Goal: Use online tool/utility: Utilize a website feature to perform a specific function

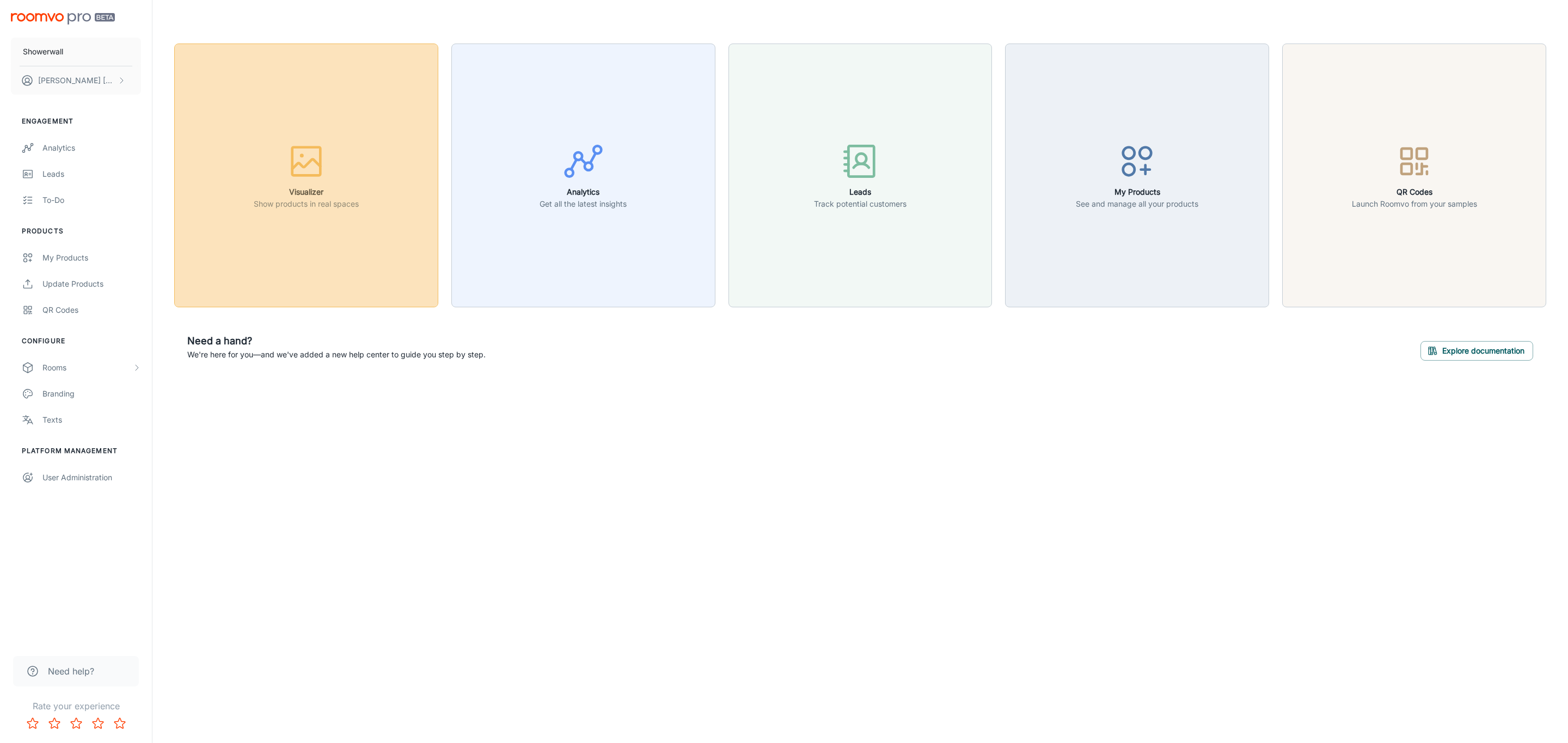
click at [344, 265] on button "Visualizer Show products in real spaces" at bounding box center [306, 175] width 264 height 264
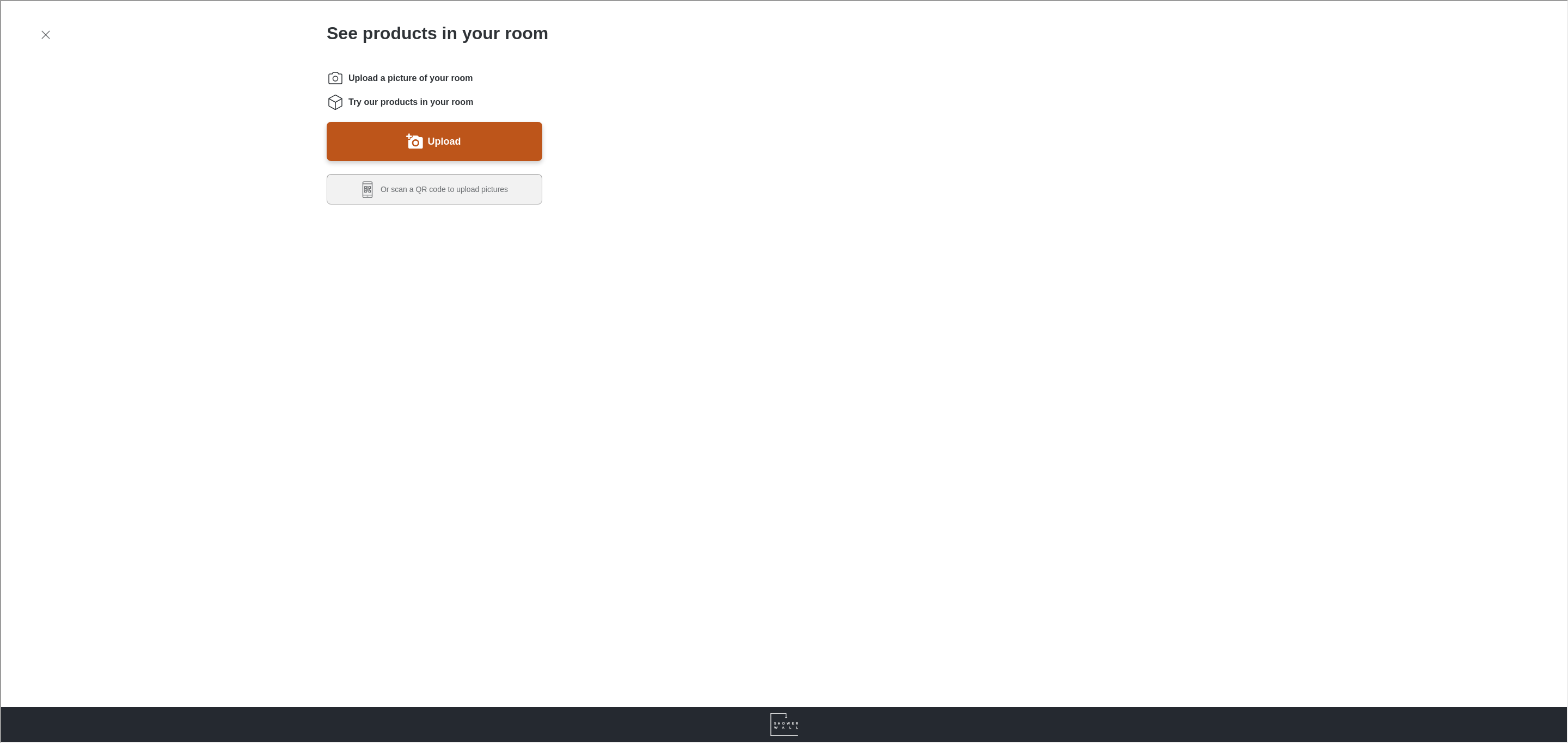
click at [377, 139] on button "Upload" at bounding box center [434, 140] width 215 height 39
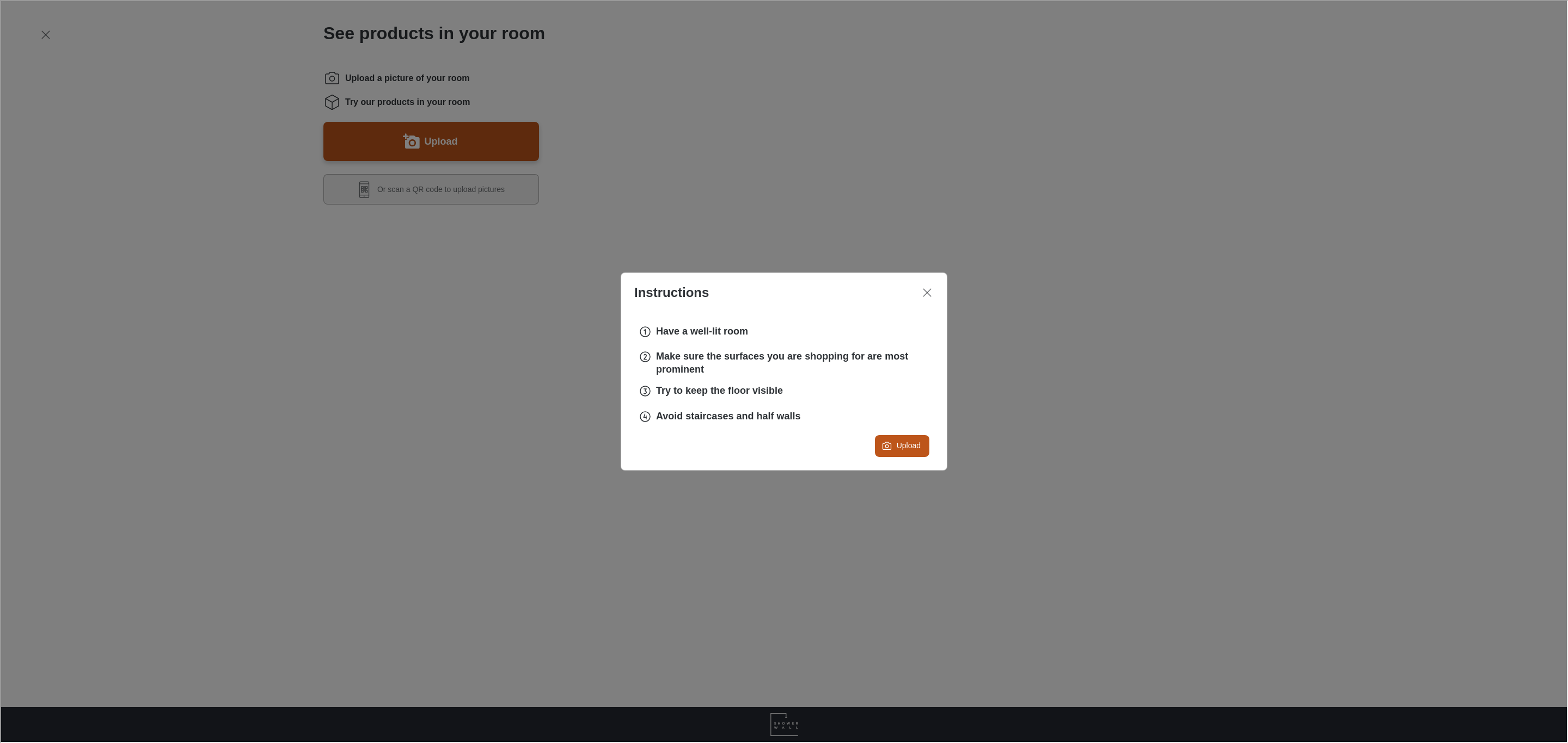
drag, startPoint x: 926, startPoint y: 296, endPoint x: 894, endPoint y: 296, distance: 32.0
click at [926, 296] on icon "Close dialog" at bounding box center [926, 292] width 13 height 13
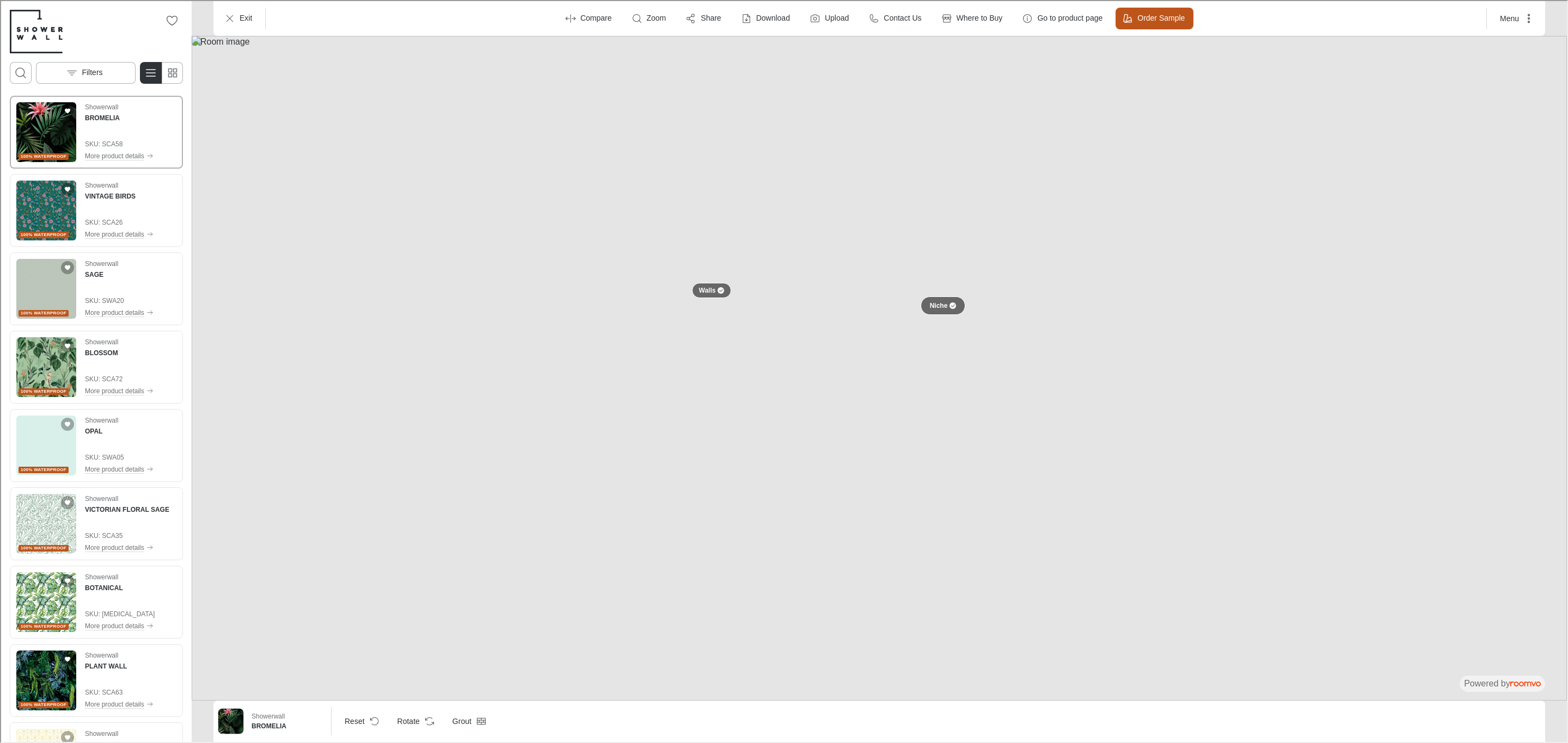
click at [944, 308] on p "Niche" at bounding box center [938, 305] width 18 height 9
click at [939, 302] on p "Niche" at bounding box center [937, 305] width 17 height 9
click at [35, 211] on img "See VINTAGE BIRDS in the room" at bounding box center [45, 209] width 60 height 60
click at [940, 307] on p "Niche" at bounding box center [938, 305] width 18 height 9
click at [94, 68] on p "Filters" at bounding box center [90, 72] width 21 height 11
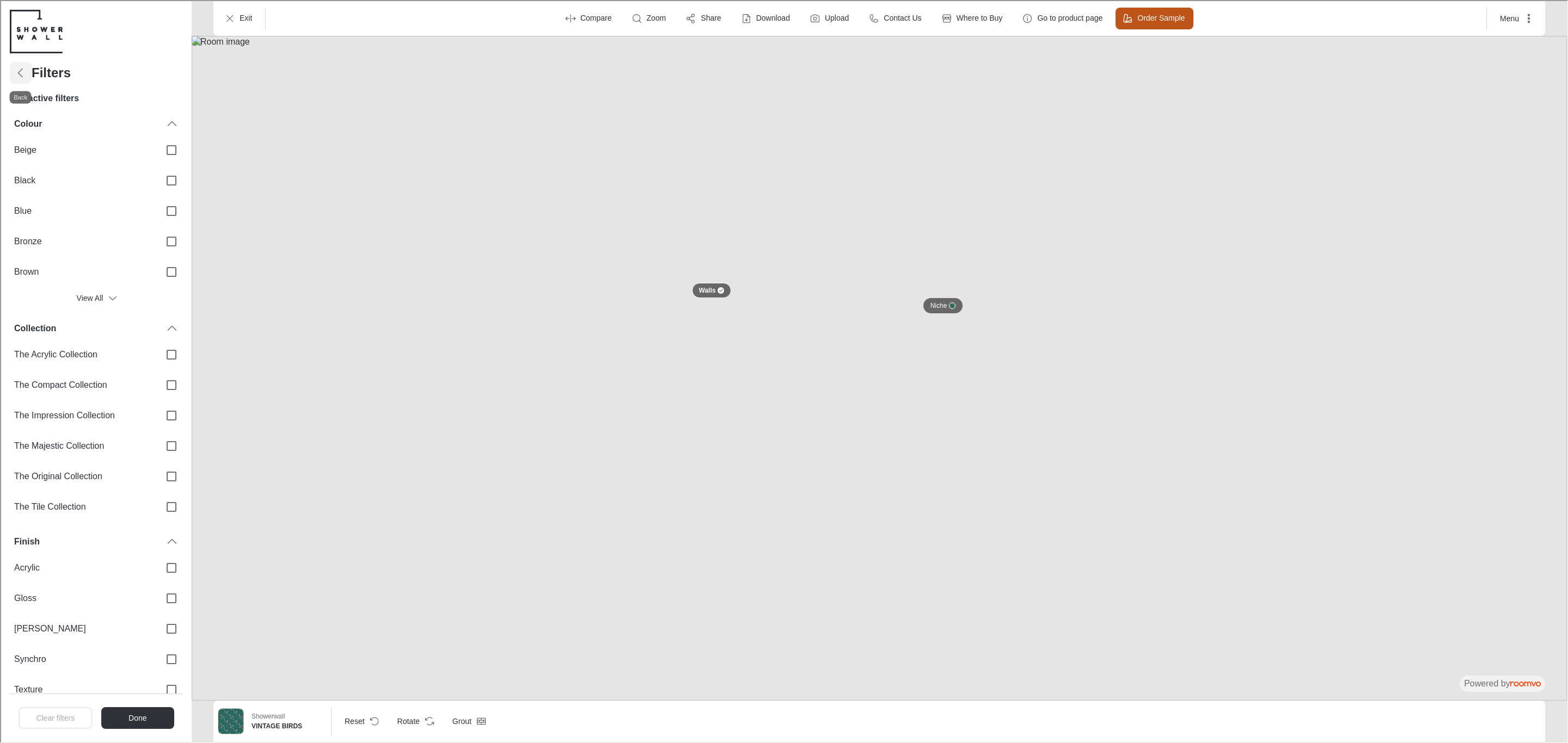
click at [15, 69] on icon "Back" at bounding box center [20, 72] width 13 height 13
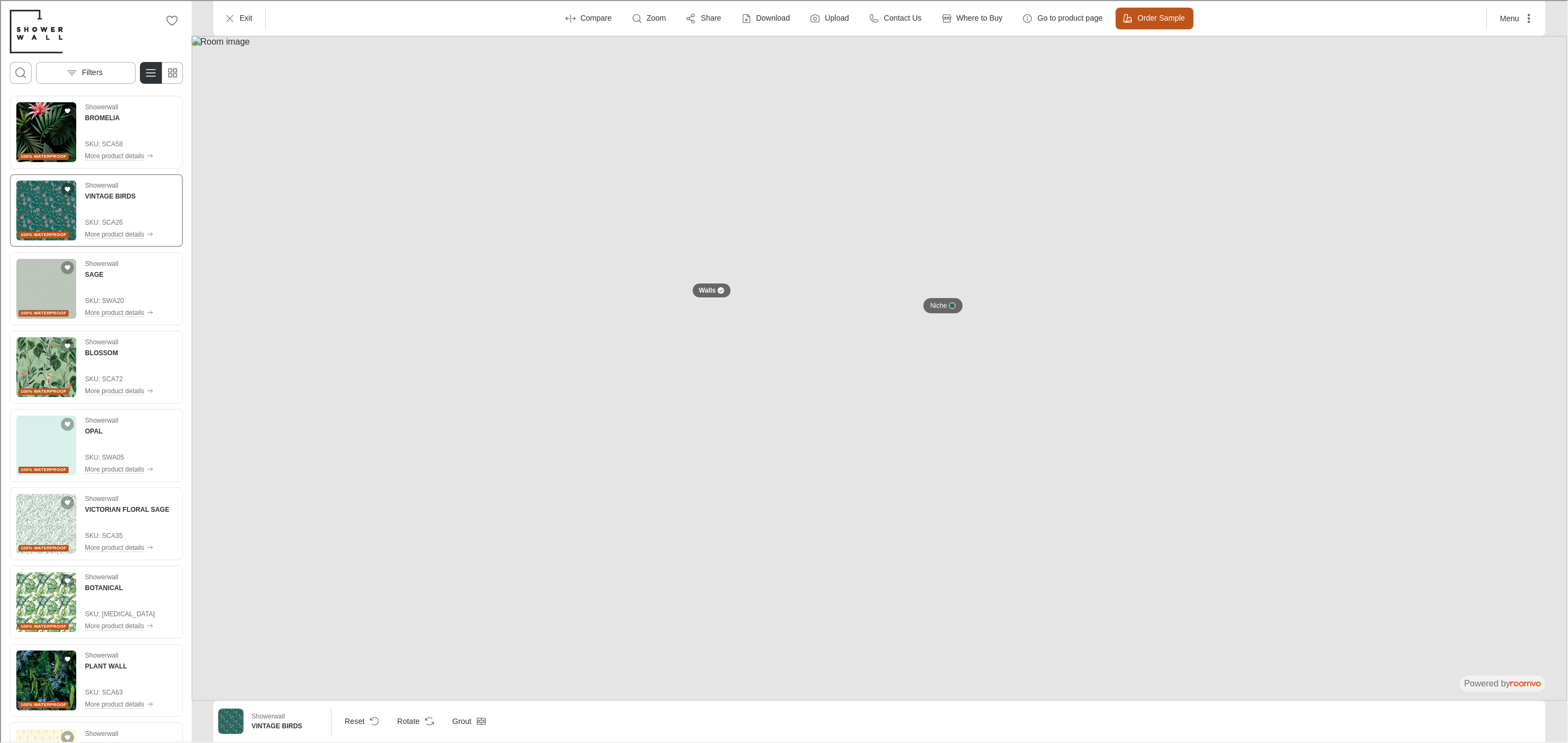
click at [328, 94] on img at bounding box center [878, 367] width 1375 height 665
click at [172, 65] on icon "Switch to simple view" at bounding box center [172, 72] width 13 height 13
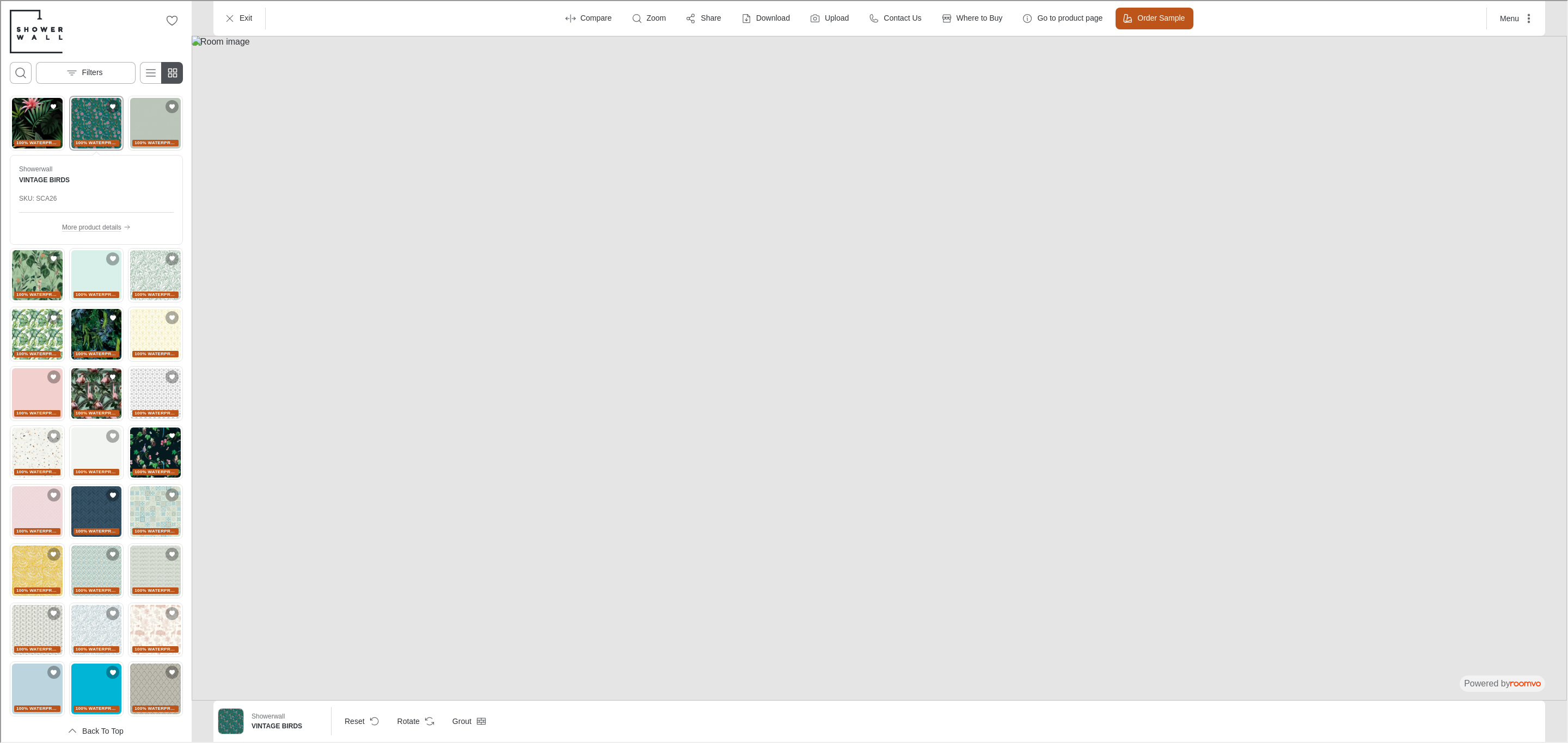
scroll to position [11, 0]
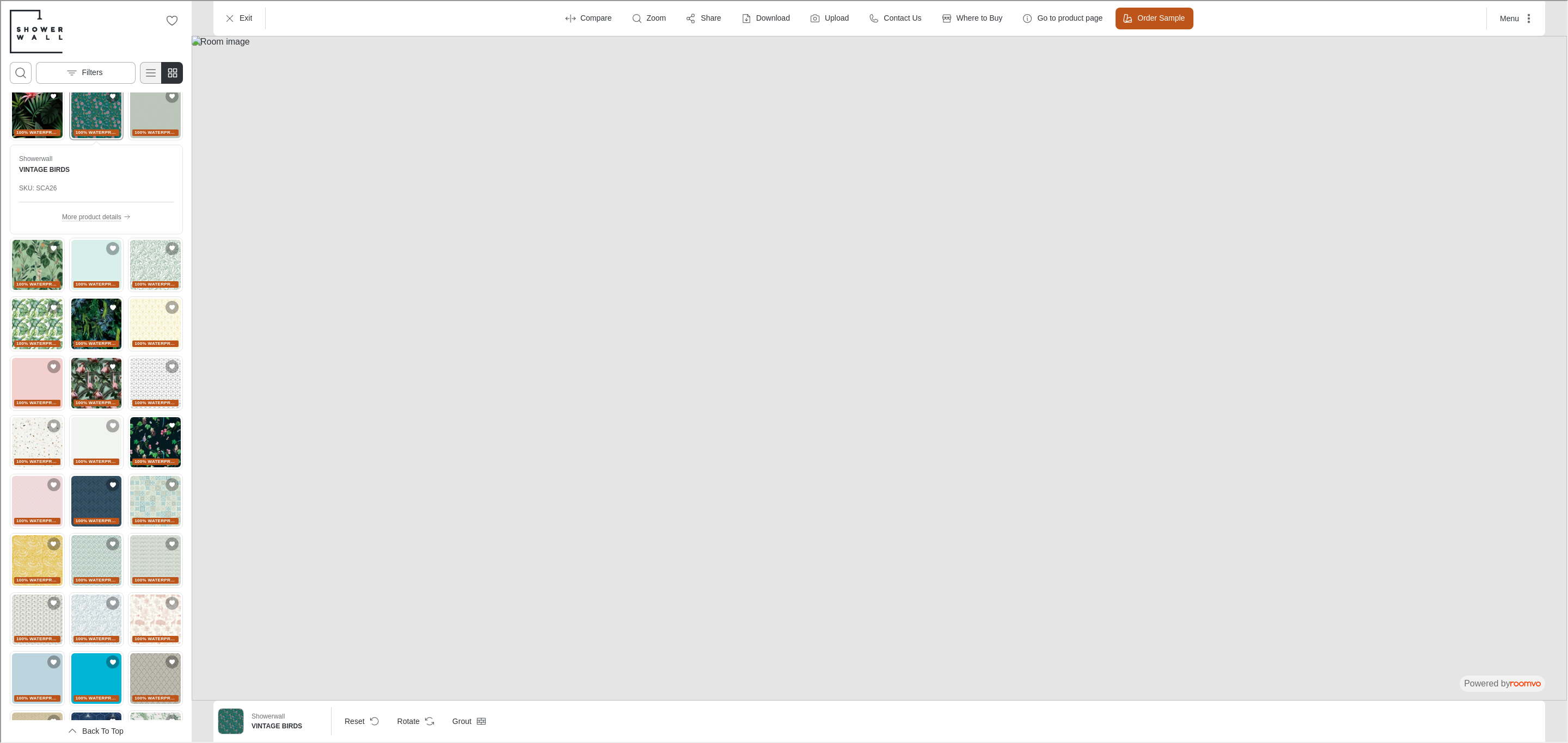
click at [151, 78] on button "Switch to detail view" at bounding box center [150, 72] width 22 height 22
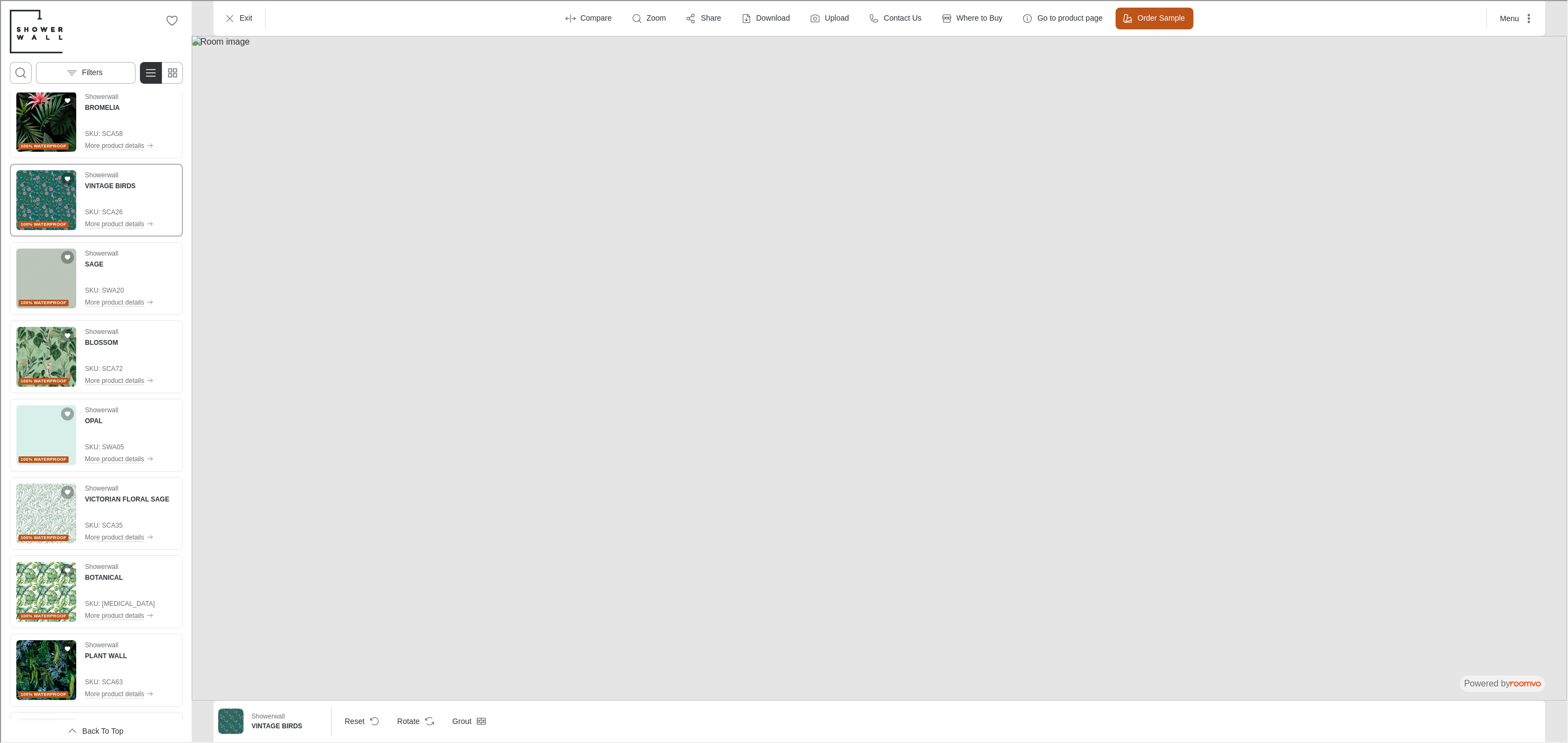
click at [364, 154] on img at bounding box center [878, 367] width 1375 height 665
click at [721, 292] on button "Walls" at bounding box center [711, 290] width 44 height 19
click at [996, 366] on button at bounding box center [999, 366] width 22 height 22
click at [418, 262] on img at bounding box center [878, 367] width 1375 height 665
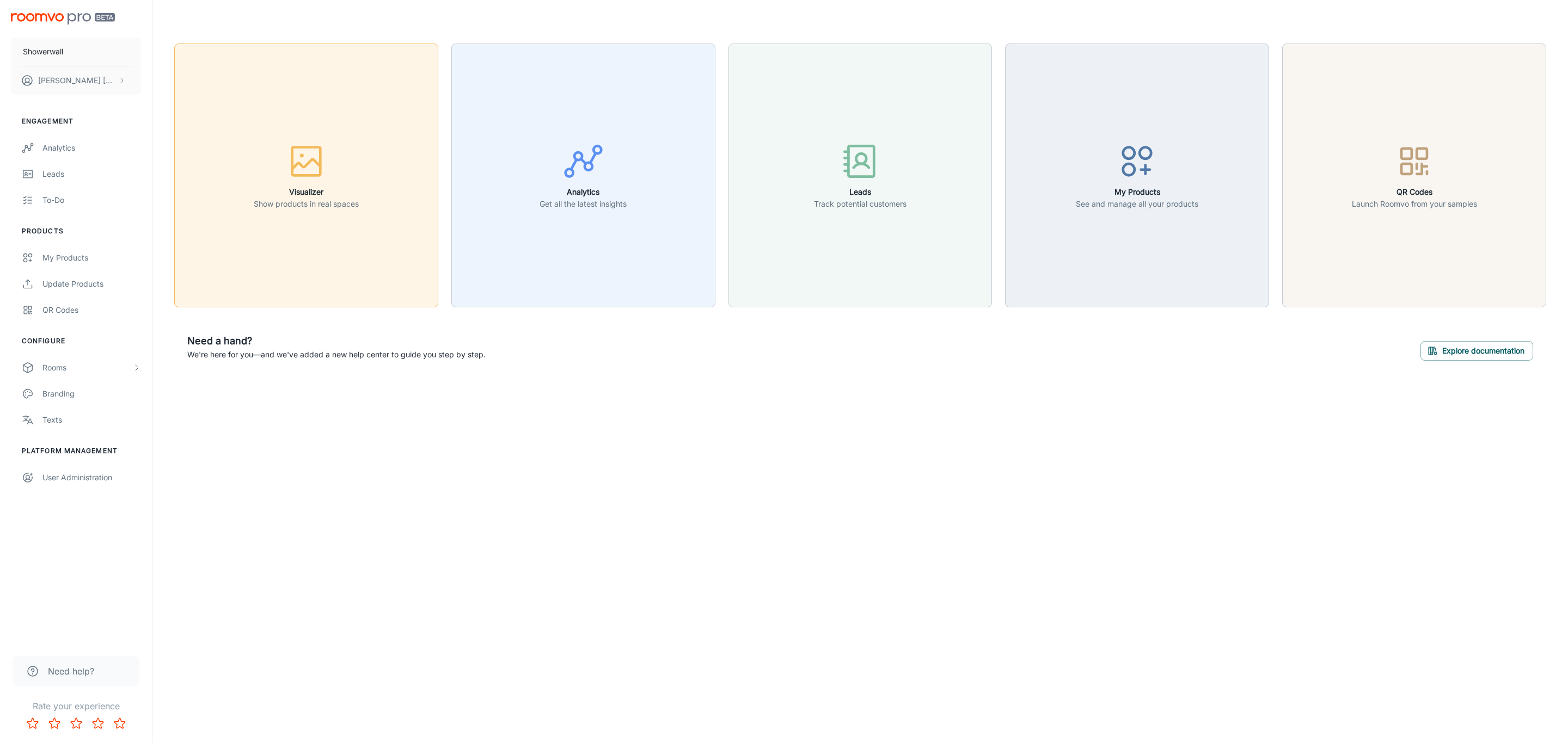
click at [422, 206] on button "Visualizer Show products in real spaces" at bounding box center [306, 175] width 264 height 264
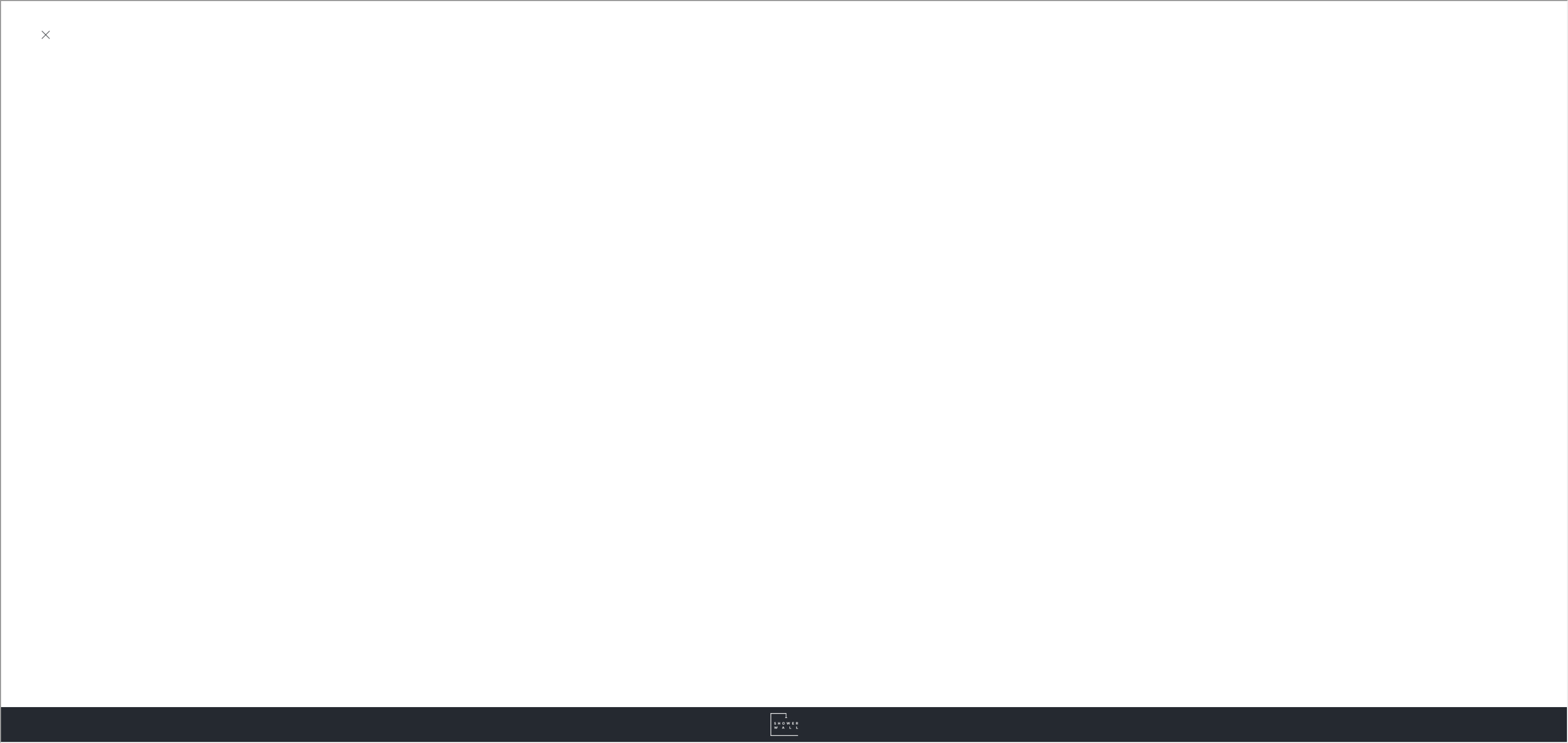
scroll to position [0, 0]
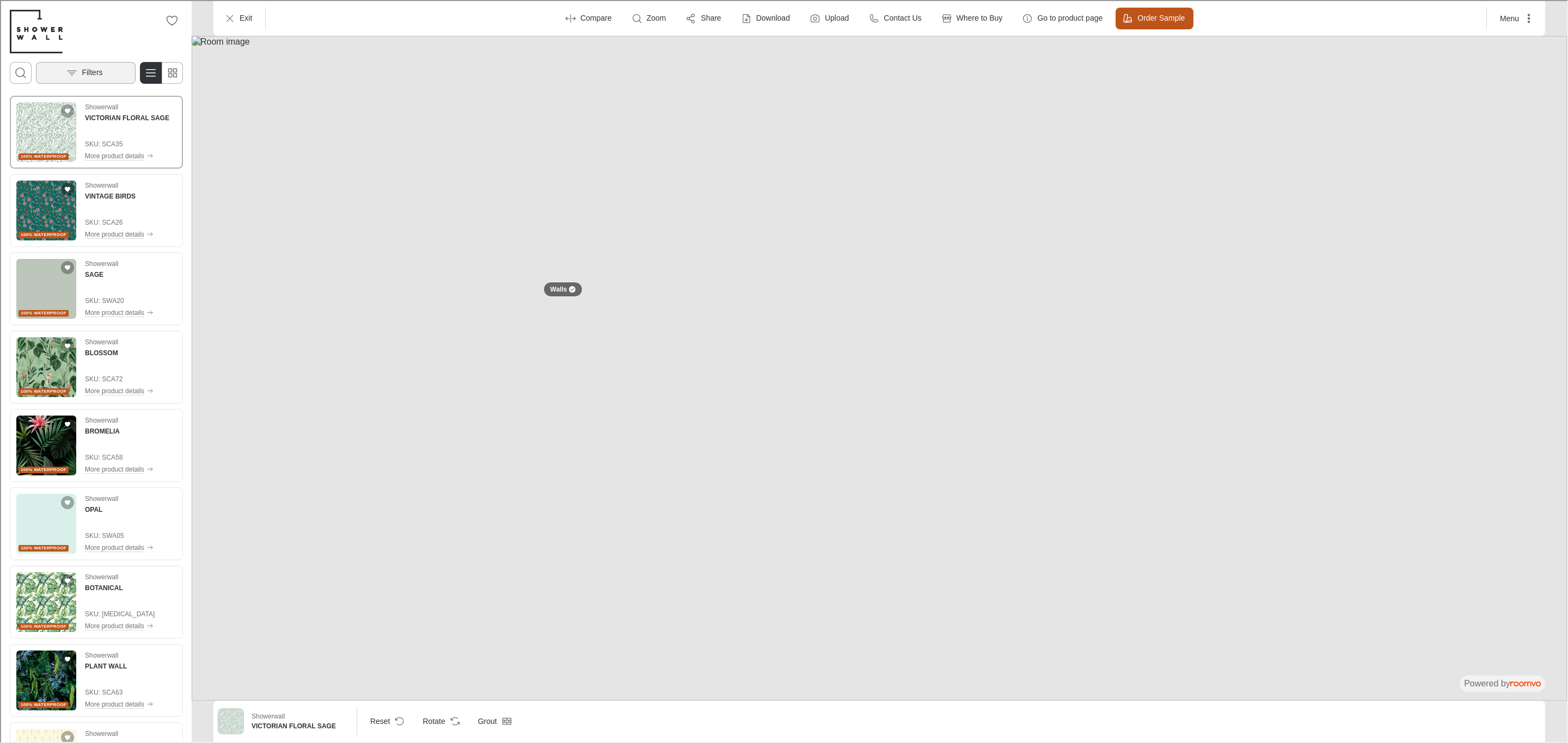
click at [94, 74] on p "Filters" at bounding box center [90, 72] width 21 height 11
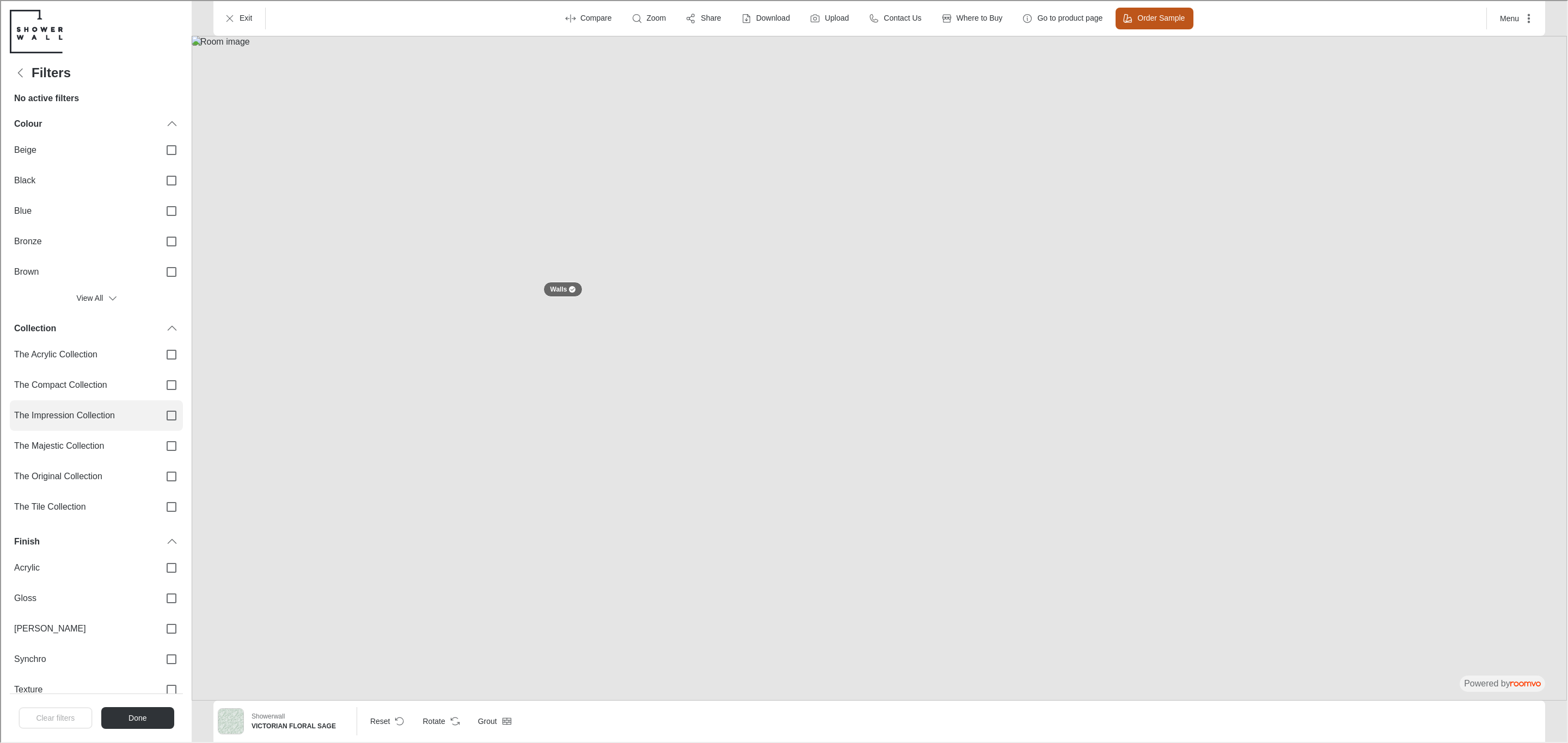
click at [114, 415] on span "The Impression Collection" at bounding box center [82, 415] width 137 height 12
click at [159, 415] on input "The Impression Collection" at bounding box center [170, 415] width 23 height 23
checkbox input "true"
click at [154, 718] on button "Done" at bounding box center [136, 717] width 74 height 22
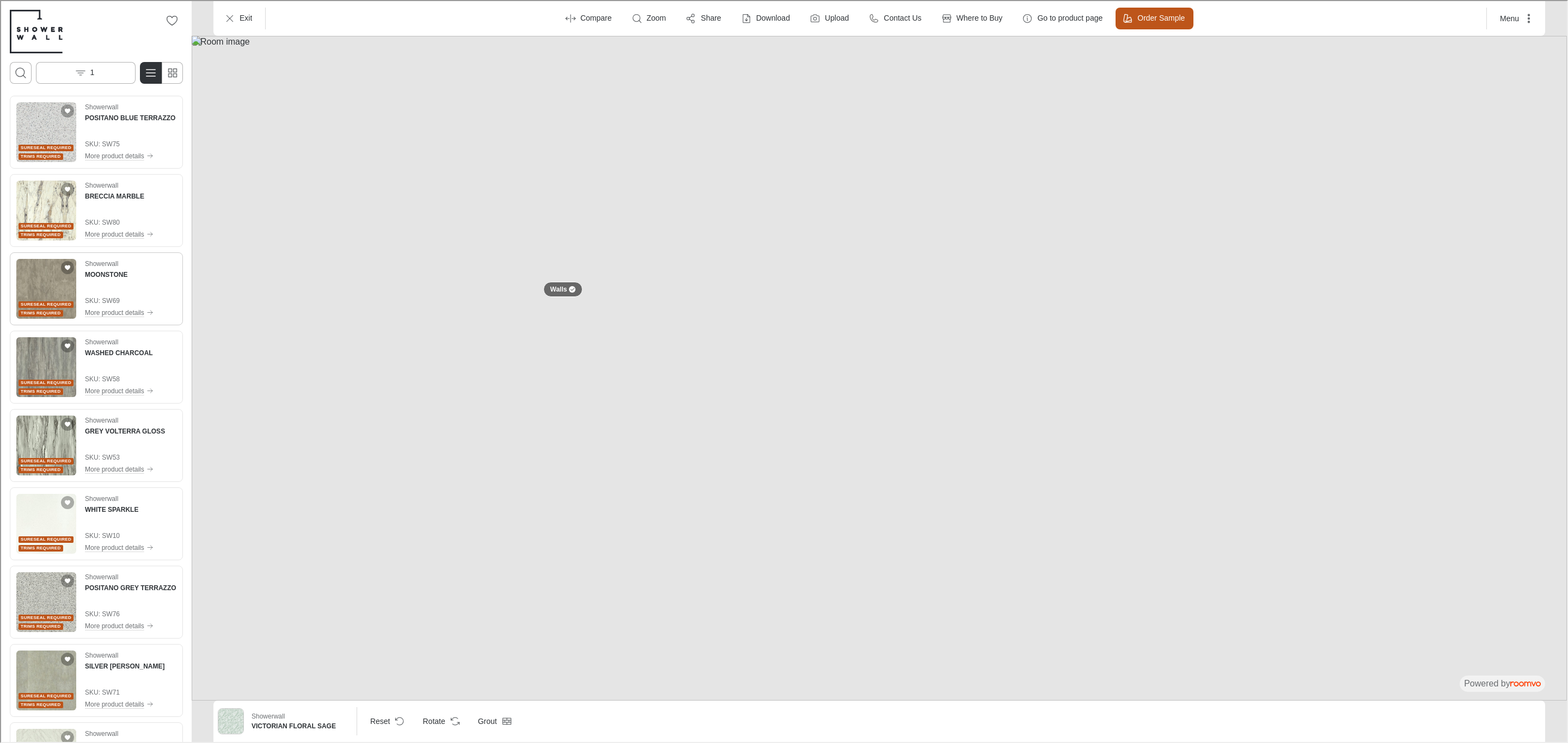
click at [104, 280] on div "Showerwall MOONSTONE SKU: SW69 More product details" at bounding box center [118, 288] width 68 height 60
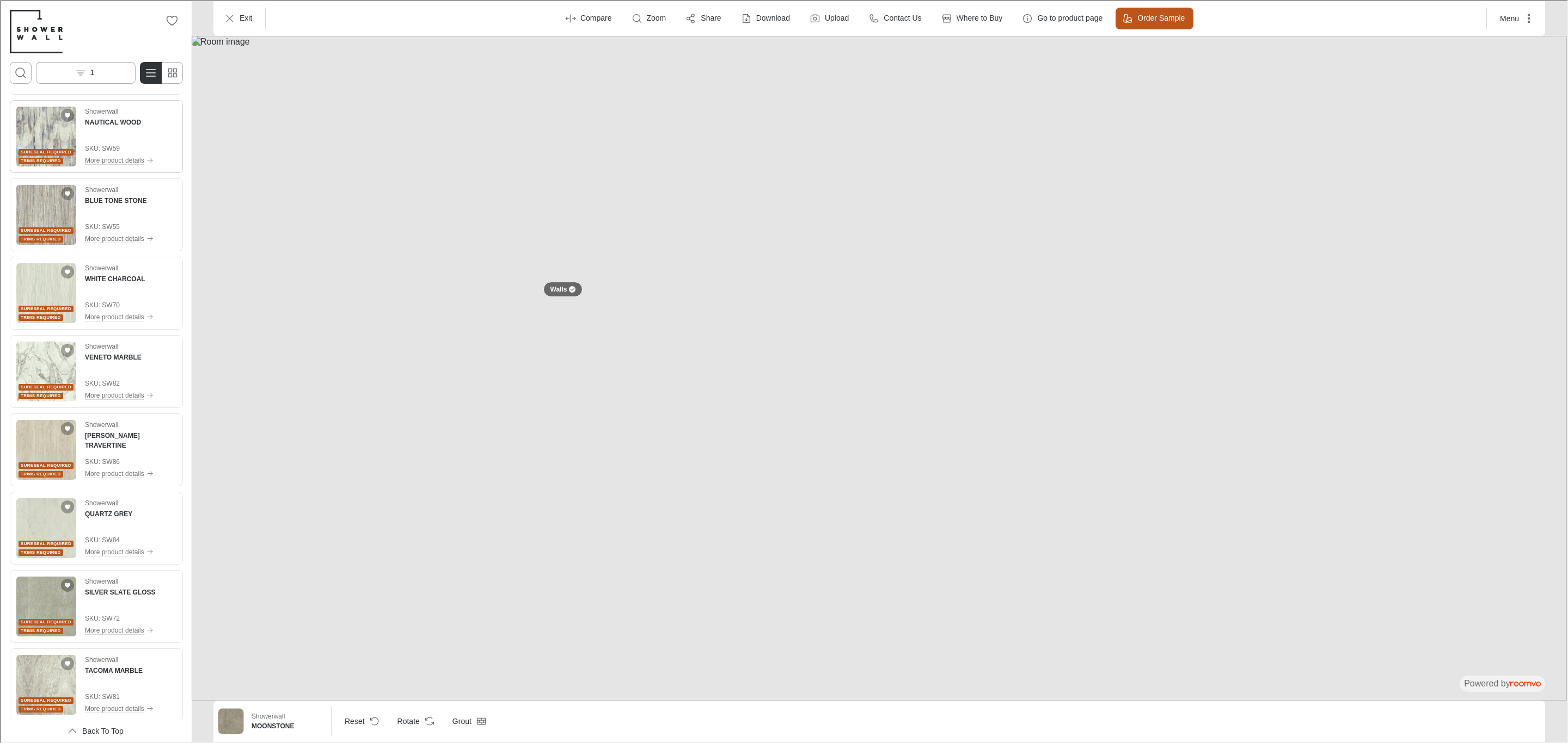
scroll to position [863, 0]
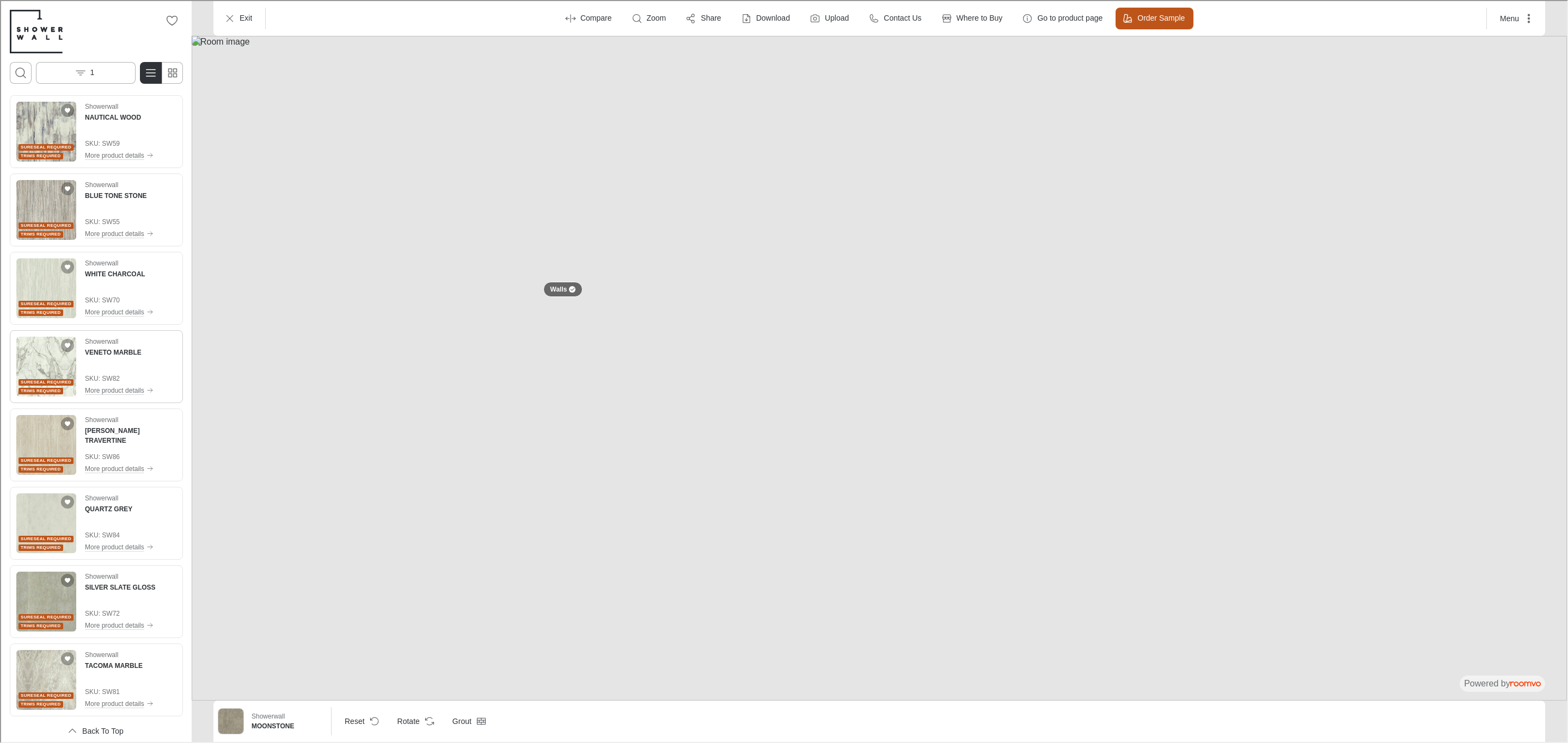
click at [44, 358] on img "See VENETO MARBLE in the room" at bounding box center [45, 366] width 60 height 60
click at [221, 19] on button "Exit" at bounding box center [238, 17] width 43 height 22
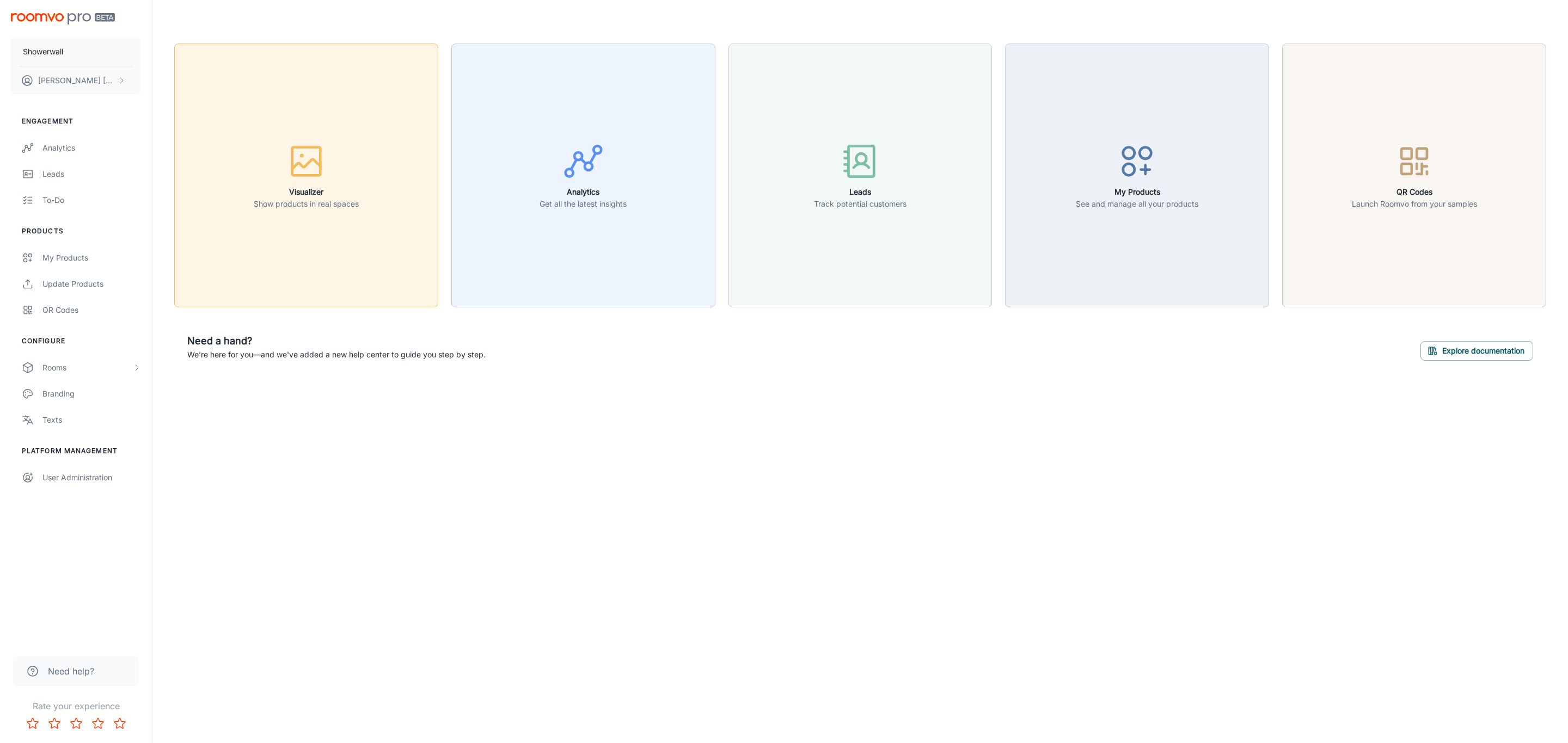
click at [356, 163] on div "button" at bounding box center [306, 163] width 105 height 45
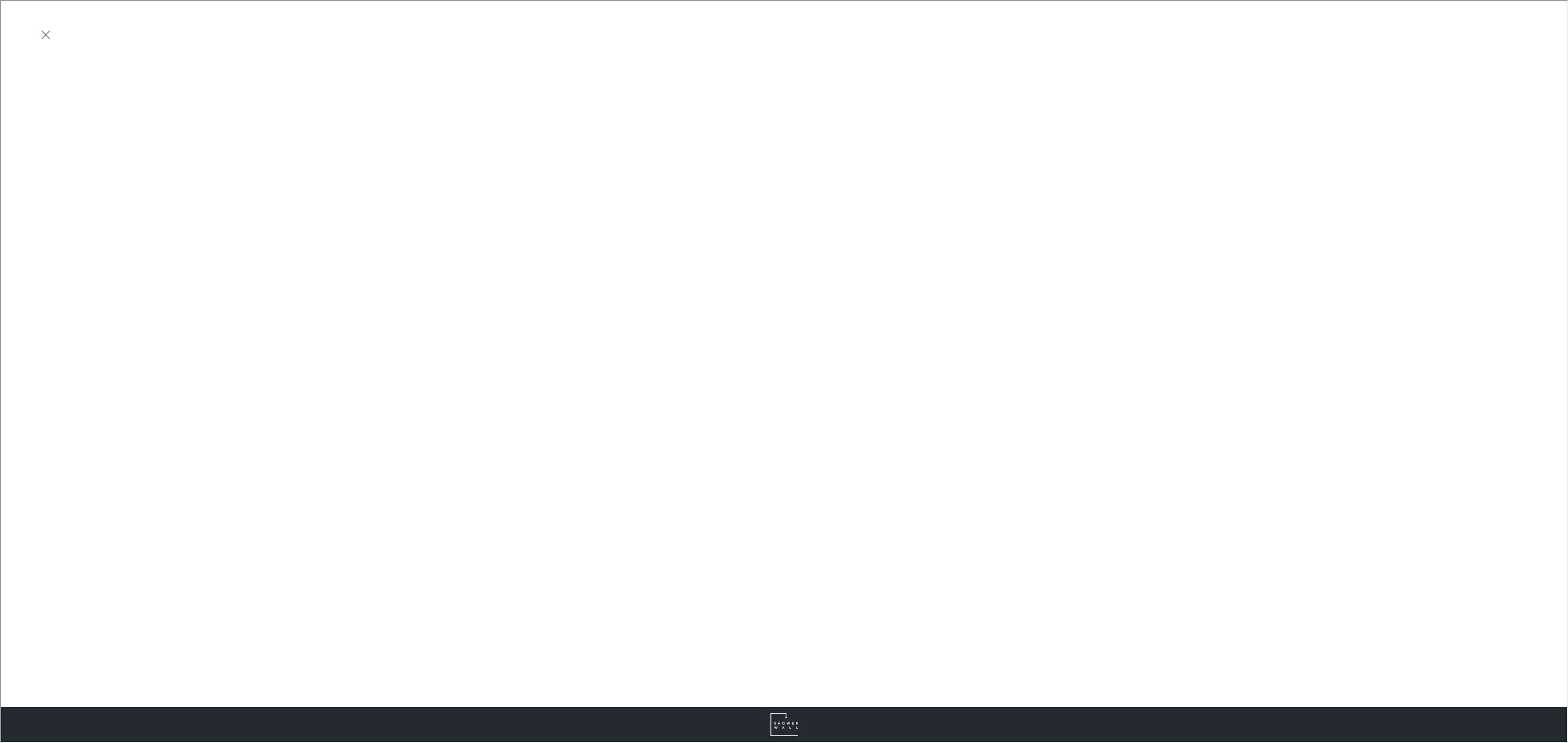
scroll to position [0, 0]
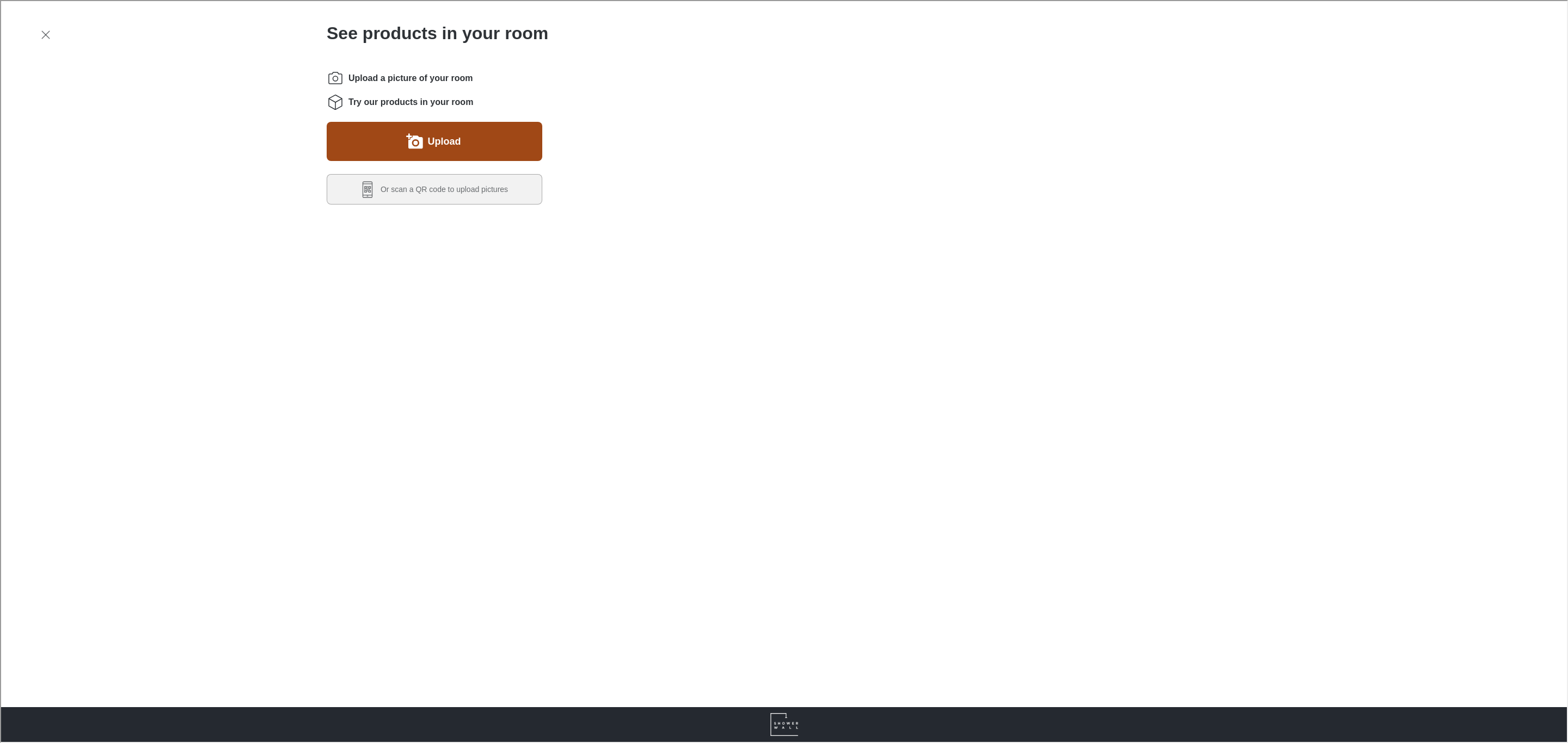
click at [463, 139] on button "Upload" at bounding box center [434, 140] width 215 height 39
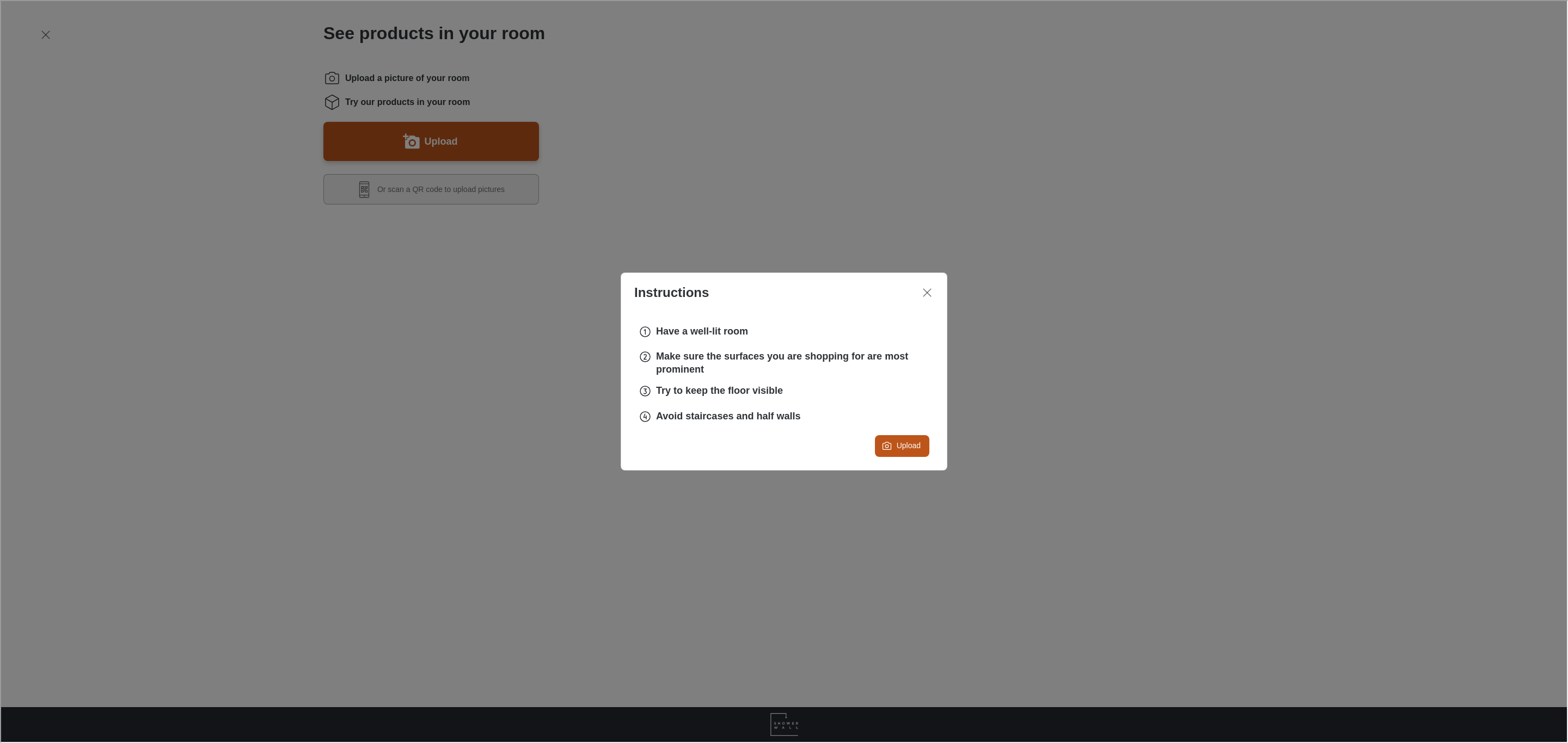
click at [420, 528] on div "Instructions Have a well-lit room Make sure the surfaces you are shopping for a…" at bounding box center [783, 370] width 1565 height 741
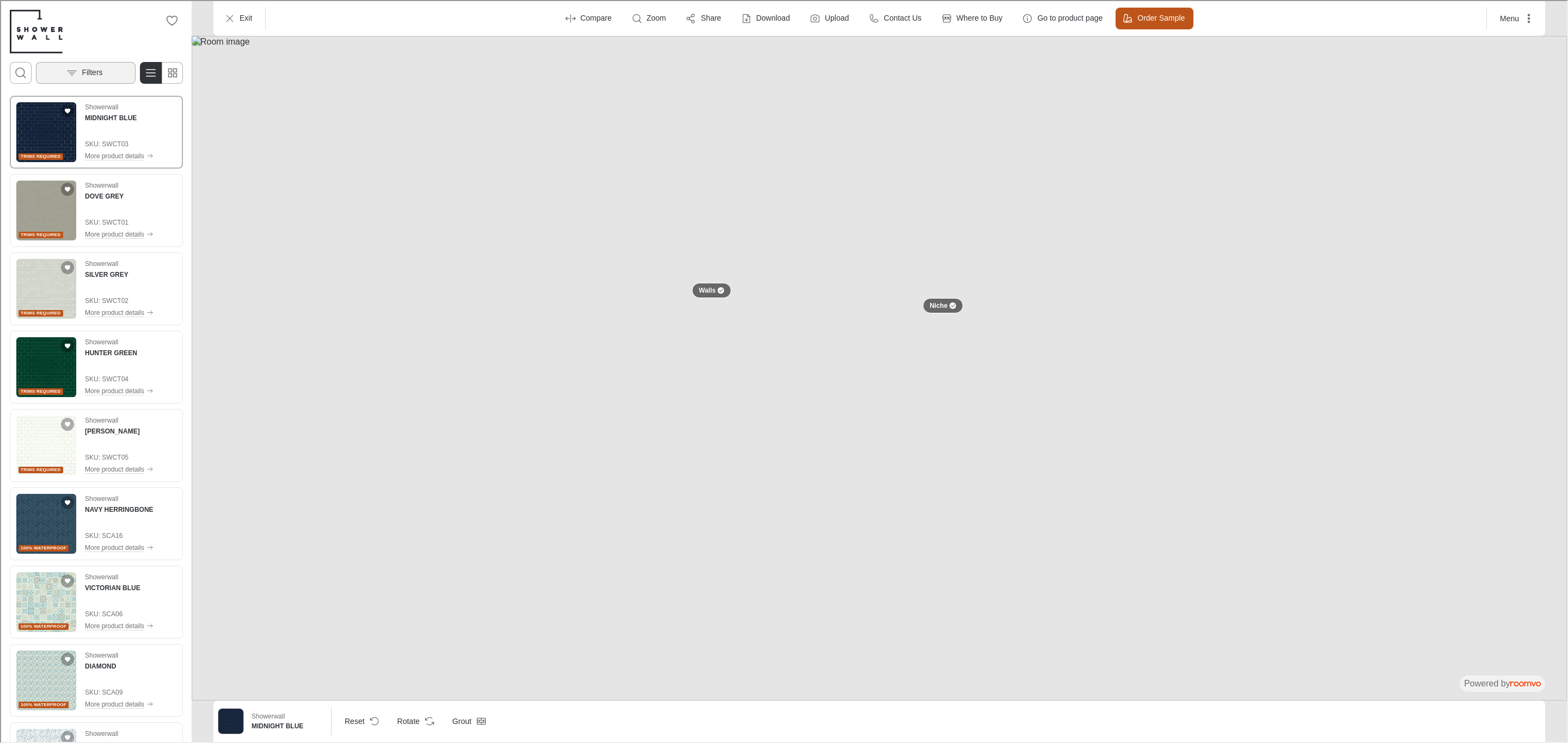
click at [105, 74] on button "Filters" at bounding box center [84, 72] width 100 height 22
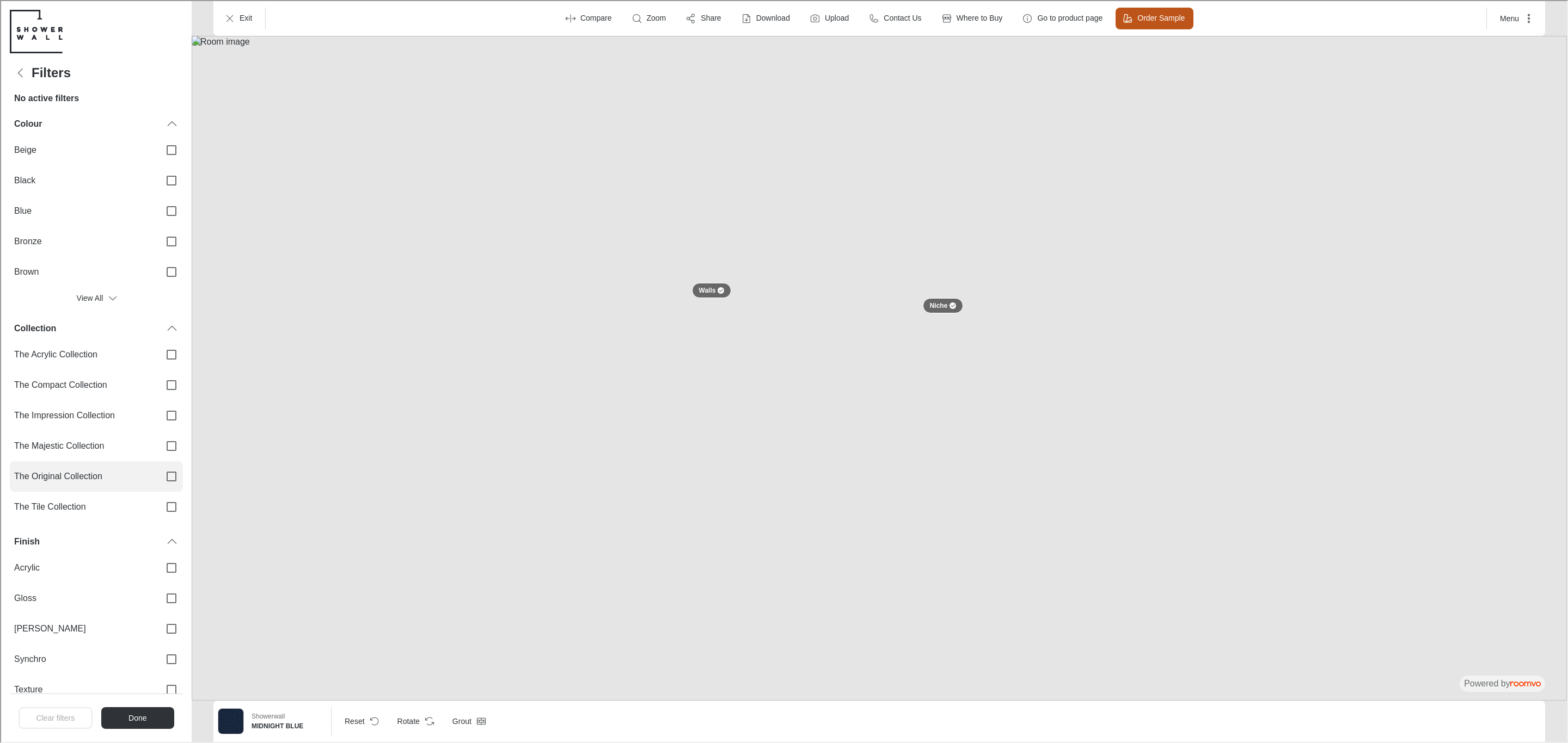
scroll to position [163, 0]
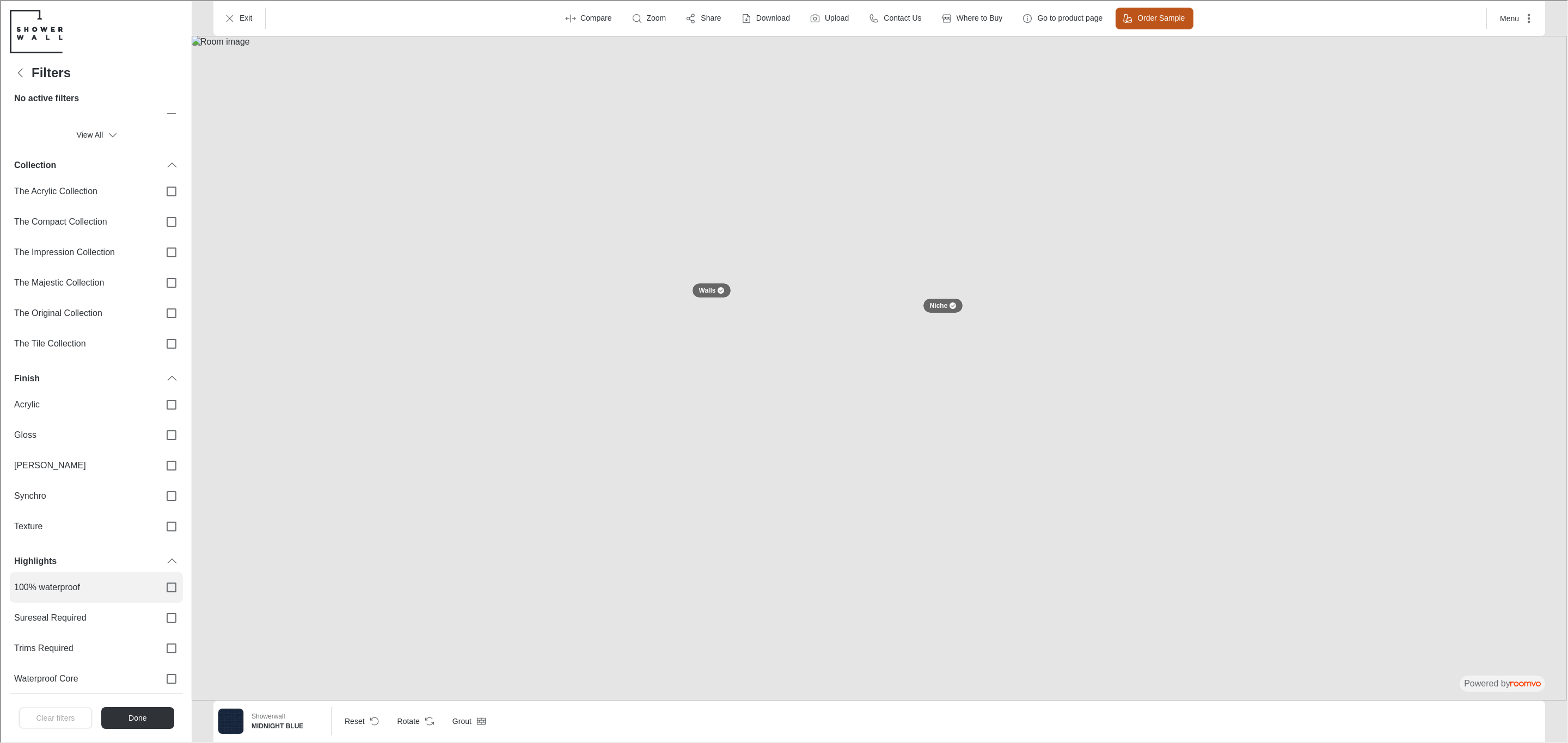
click at [104, 588] on span "100% waterproof" at bounding box center [82, 586] width 137 height 12
click at [159, 588] on input "100% waterproof" at bounding box center [170, 586] width 23 height 23
checkbox input "true"
click at [122, 718] on button "Done" at bounding box center [136, 717] width 74 height 22
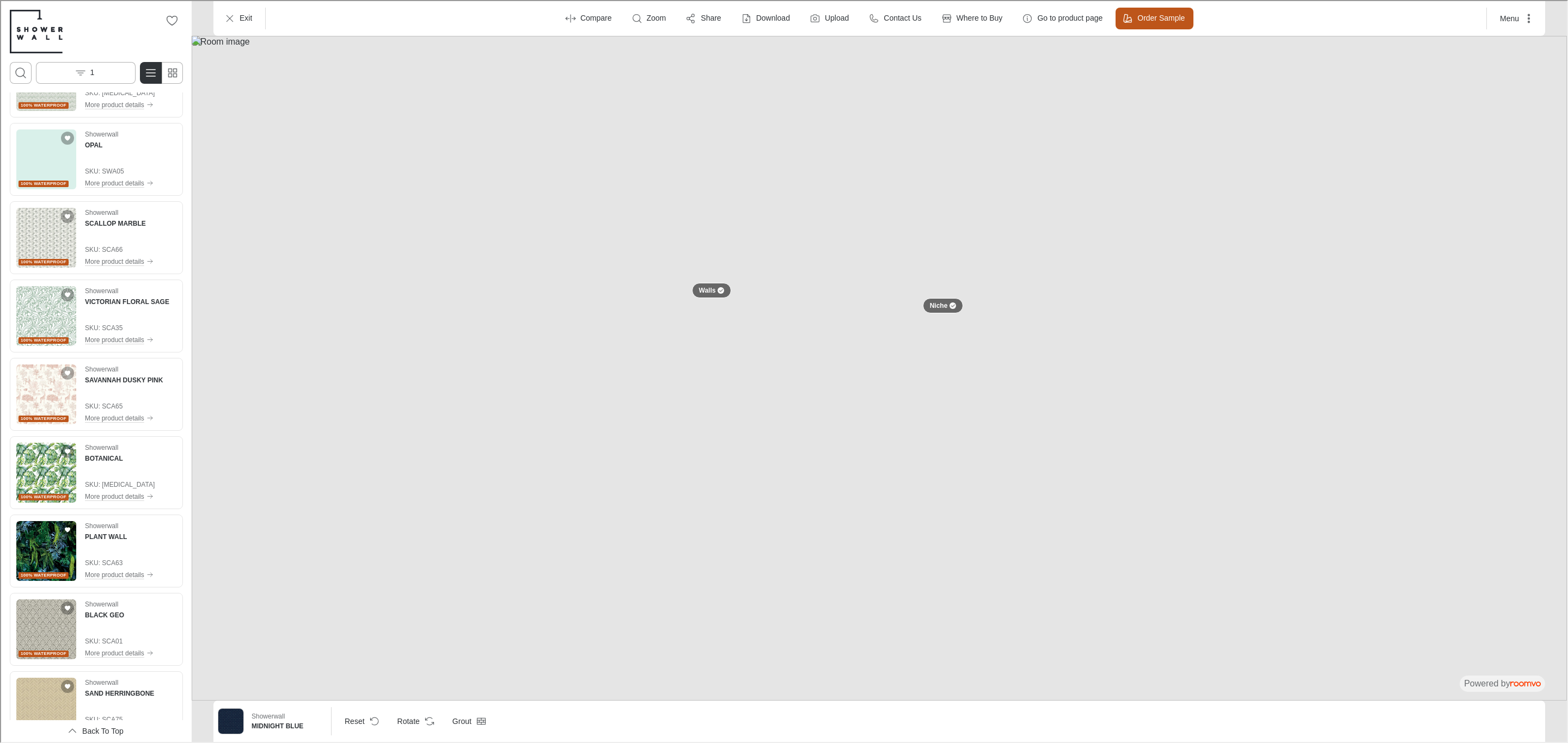
scroll to position [1880, 0]
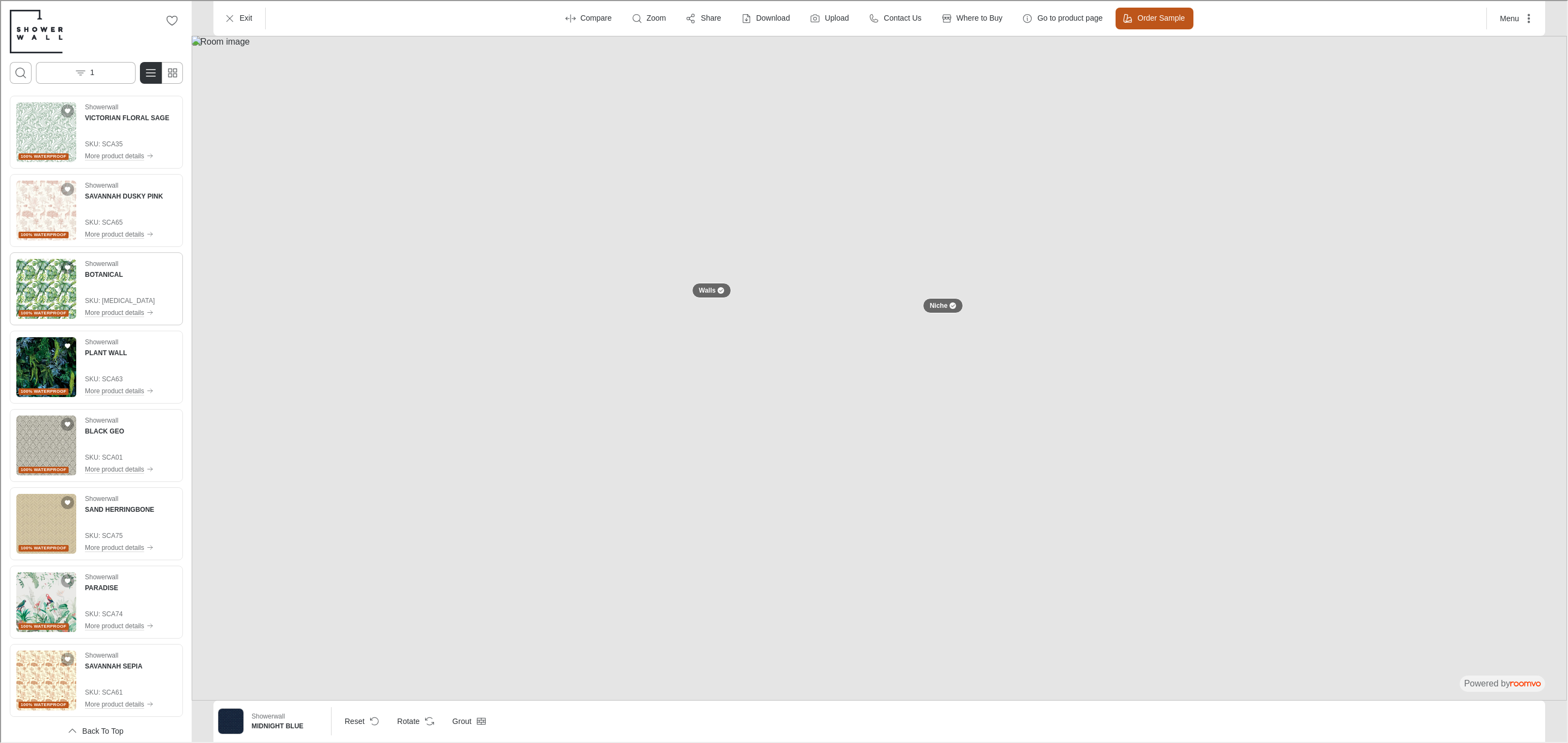
click at [55, 273] on img "See BOTANICAL in the room" at bounding box center [45, 288] width 60 height 60
click at [947, 308] on div at bounding box center [950, 305] width 9 height 7
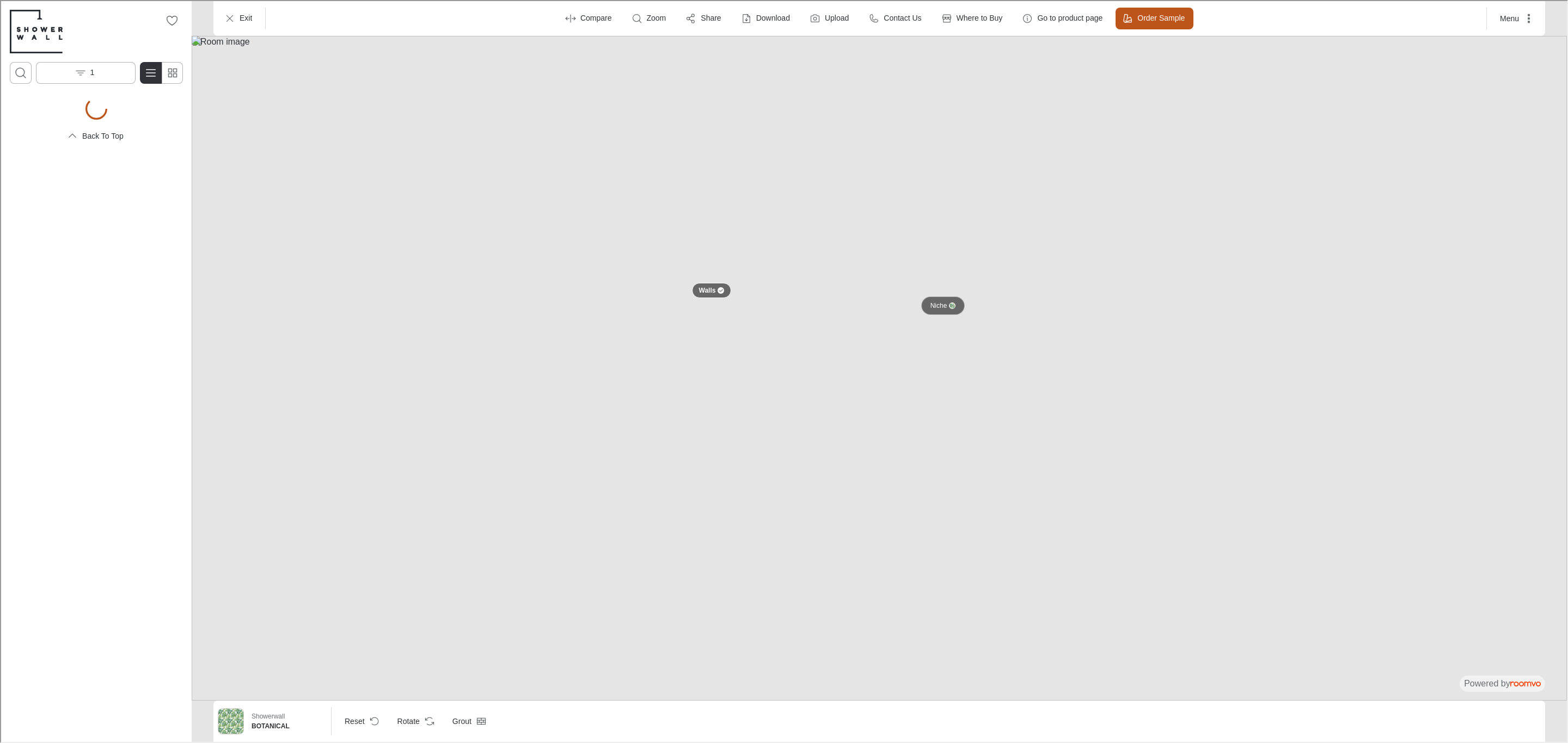
scroll to position [0, 0]
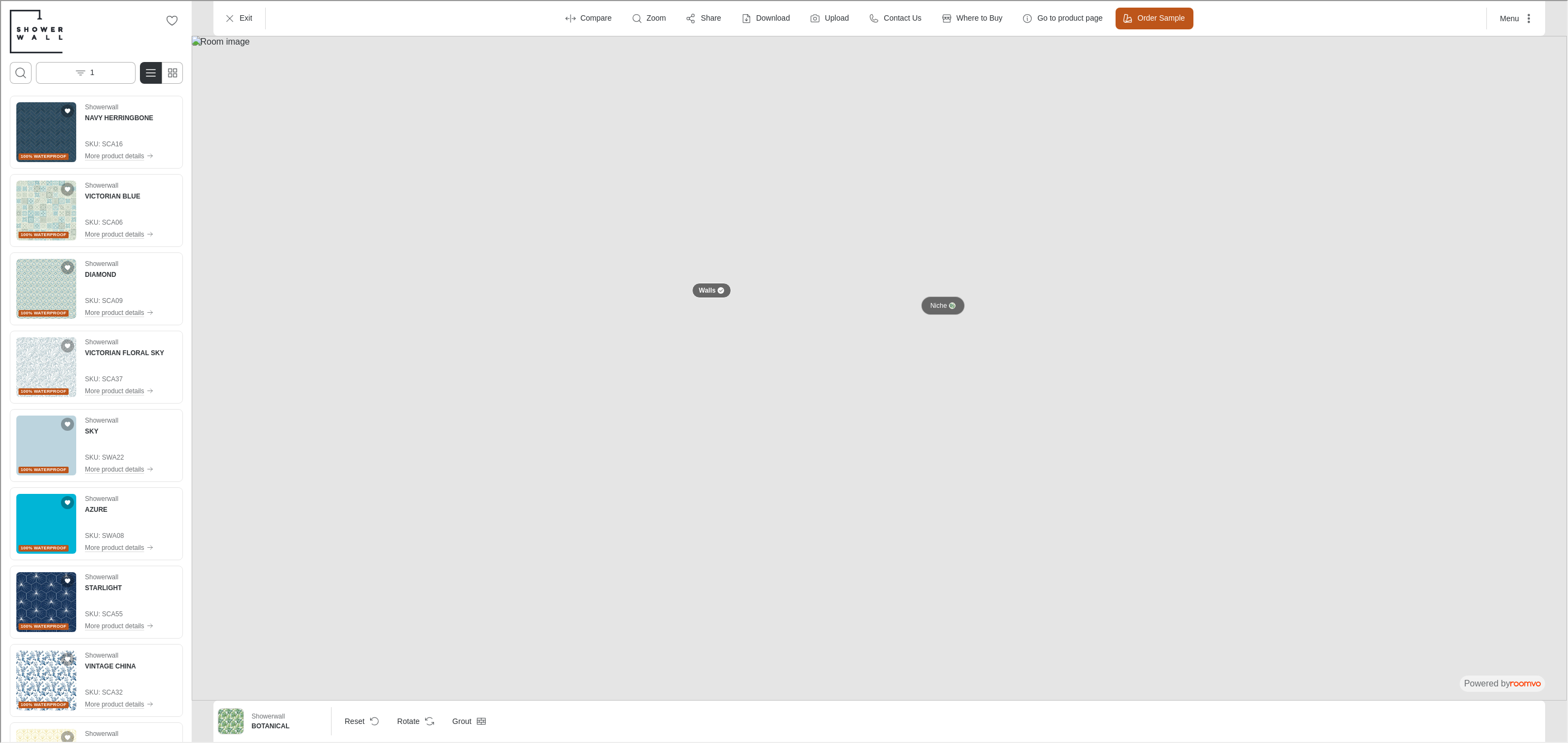
click at [943, 309] on button "Niche" at bounding box center [942, 305] width 44 height 19
click at [710, 289] on p "Walls" at bounding box center [706, 290] width 17 height 9
click at [710, 289] on button at bounding box center [710, 289] width 17 height 17
click at [1034, 241] on img at bounding box center [878, 367] width 1375 height 665
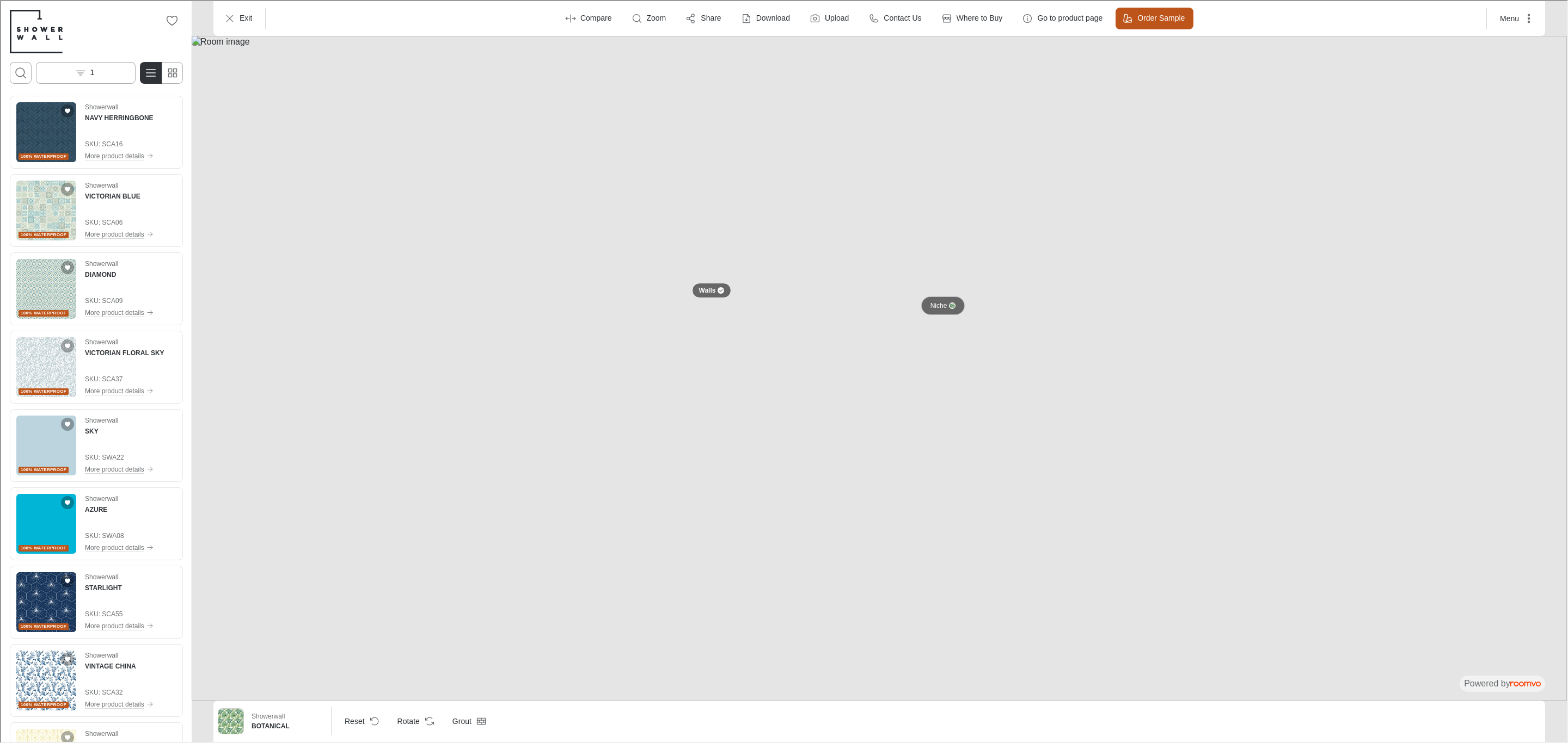
click at [942, 302] on p "Niche" at bounding box center [937, 305] width 17 height 9
click at [942, 302] on p "Niche" at bounding box center [938, 305] width 18 height 9
click at [939, 308] on p "Niche" at bounding box center [937, 305] width 17 height 9
drag, startPoint x: 778, startPoint y: 284, endPoint x: 812, endPoint y: 341, distance: 66.4
click at [812, 341] on img at bounding box center [878, 367] width 1375 height 665
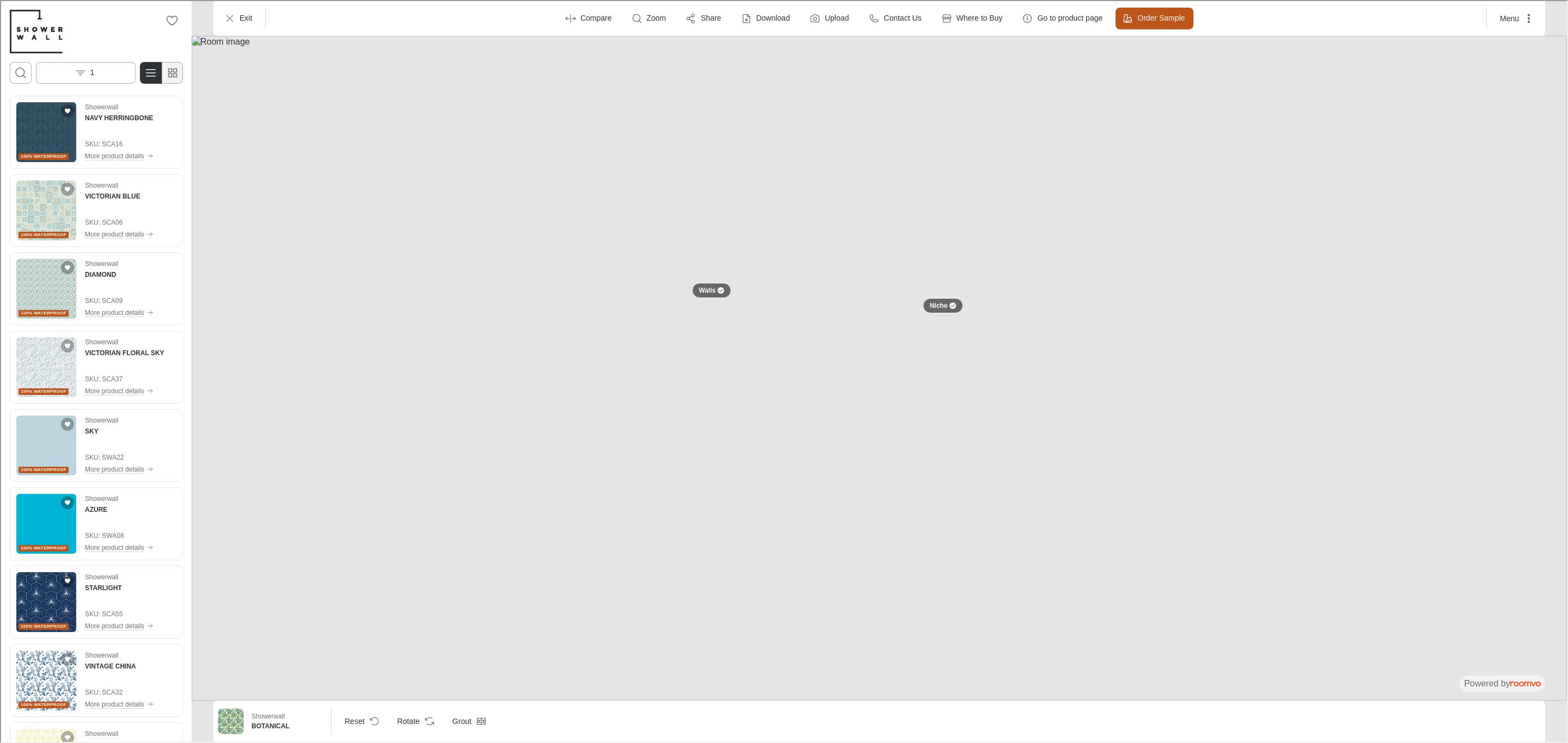
click at [170, 70] on rect "Switch to simple view" at bounding box center [168, 69] width 3 height 3
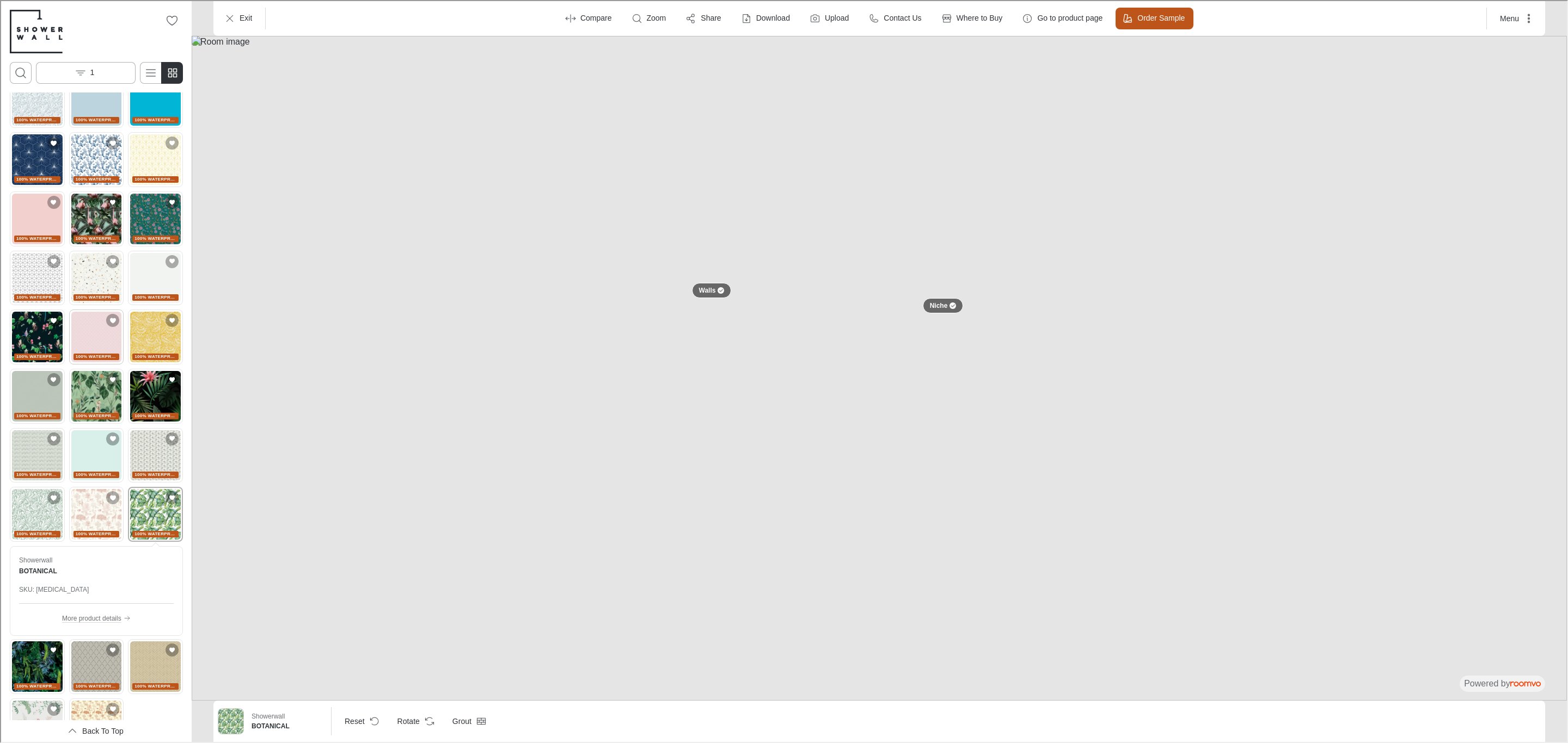
scroll to position [94, 0]
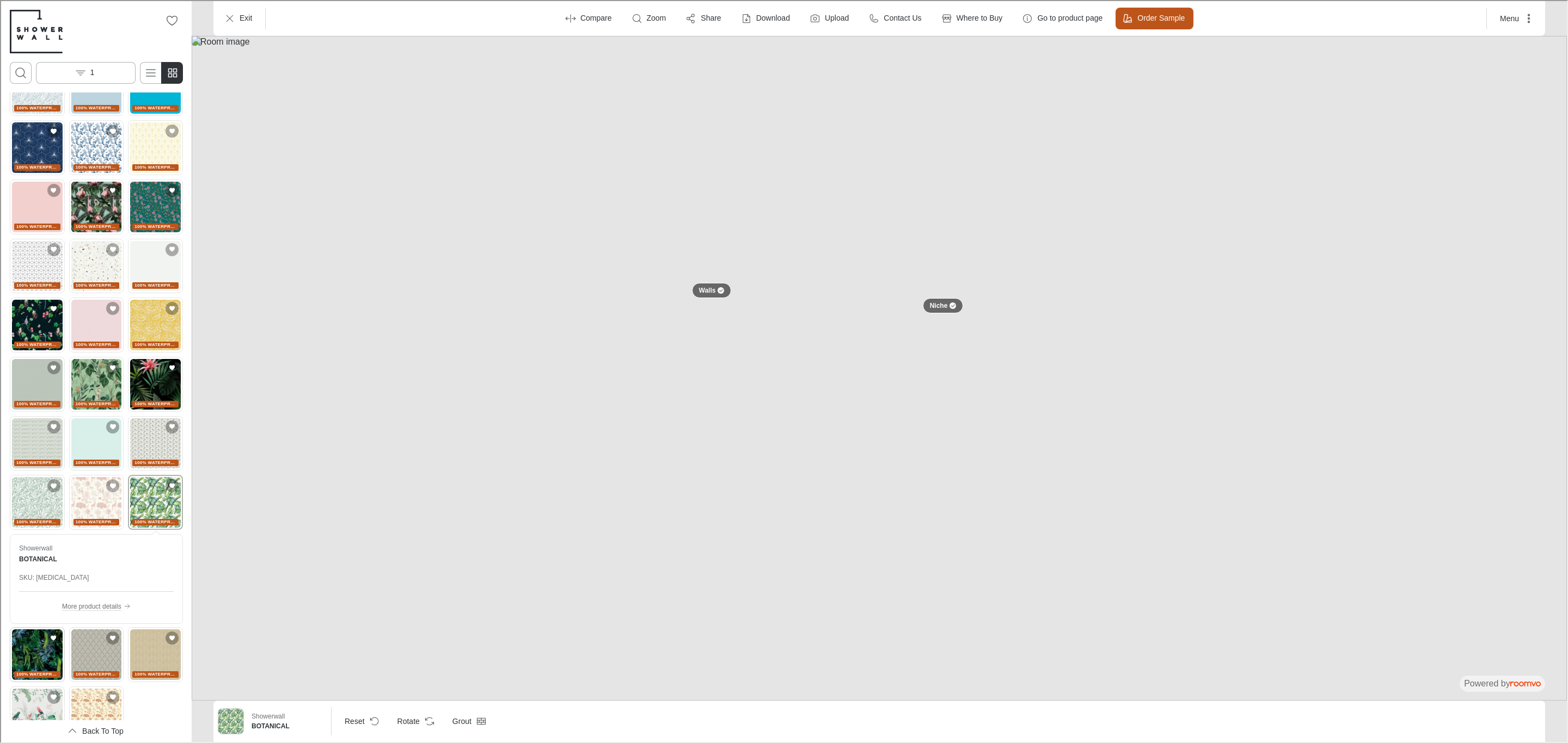
click at [49, 633] on img "See PLANT WALL in the room" at bounding box center [36, 654] width 51 height 51
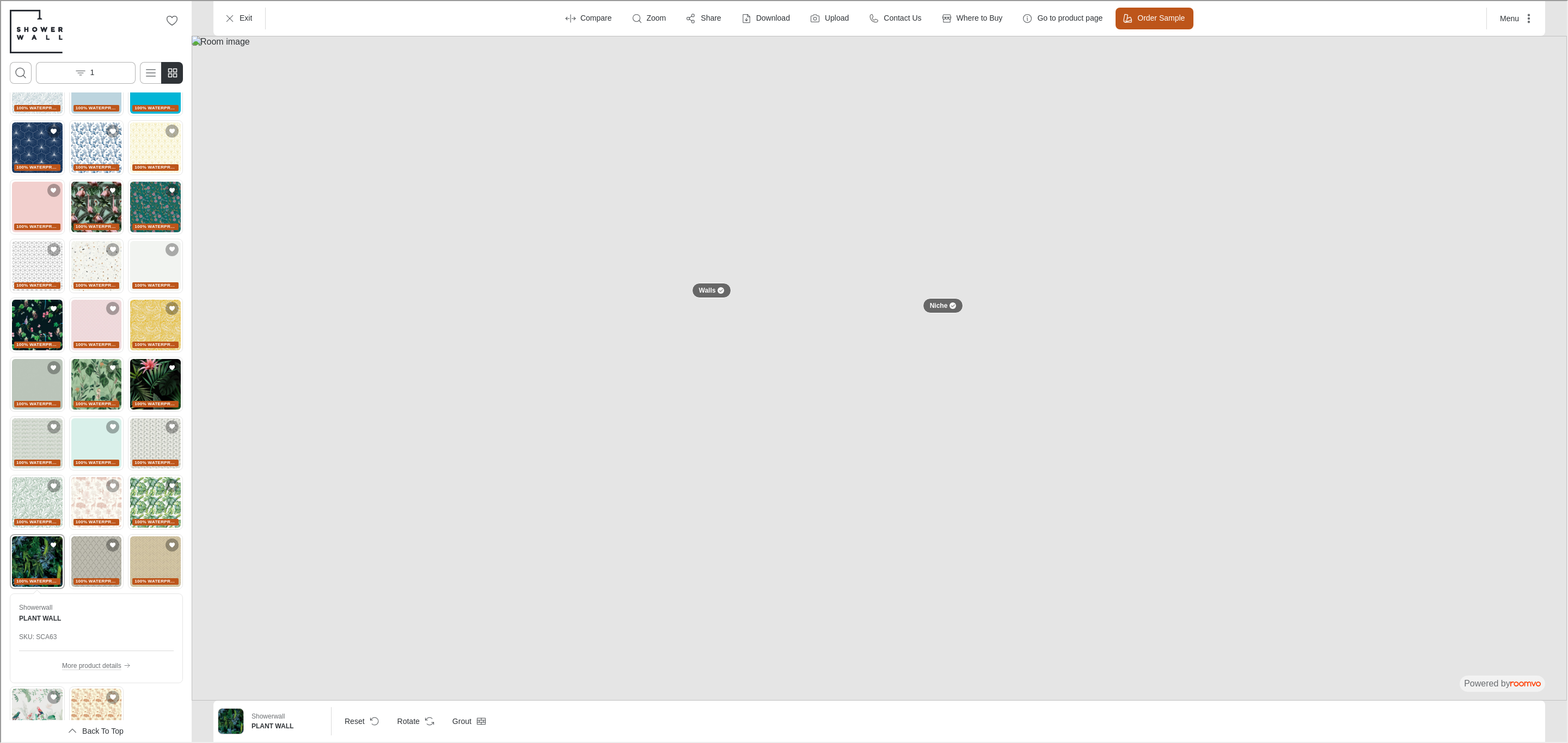
click at [1448, 118] on img at bounding box center [878, 367] width 1375 height 665
click at [1523, 116] on img at bounding box center [878, 367] width 1375 height 665
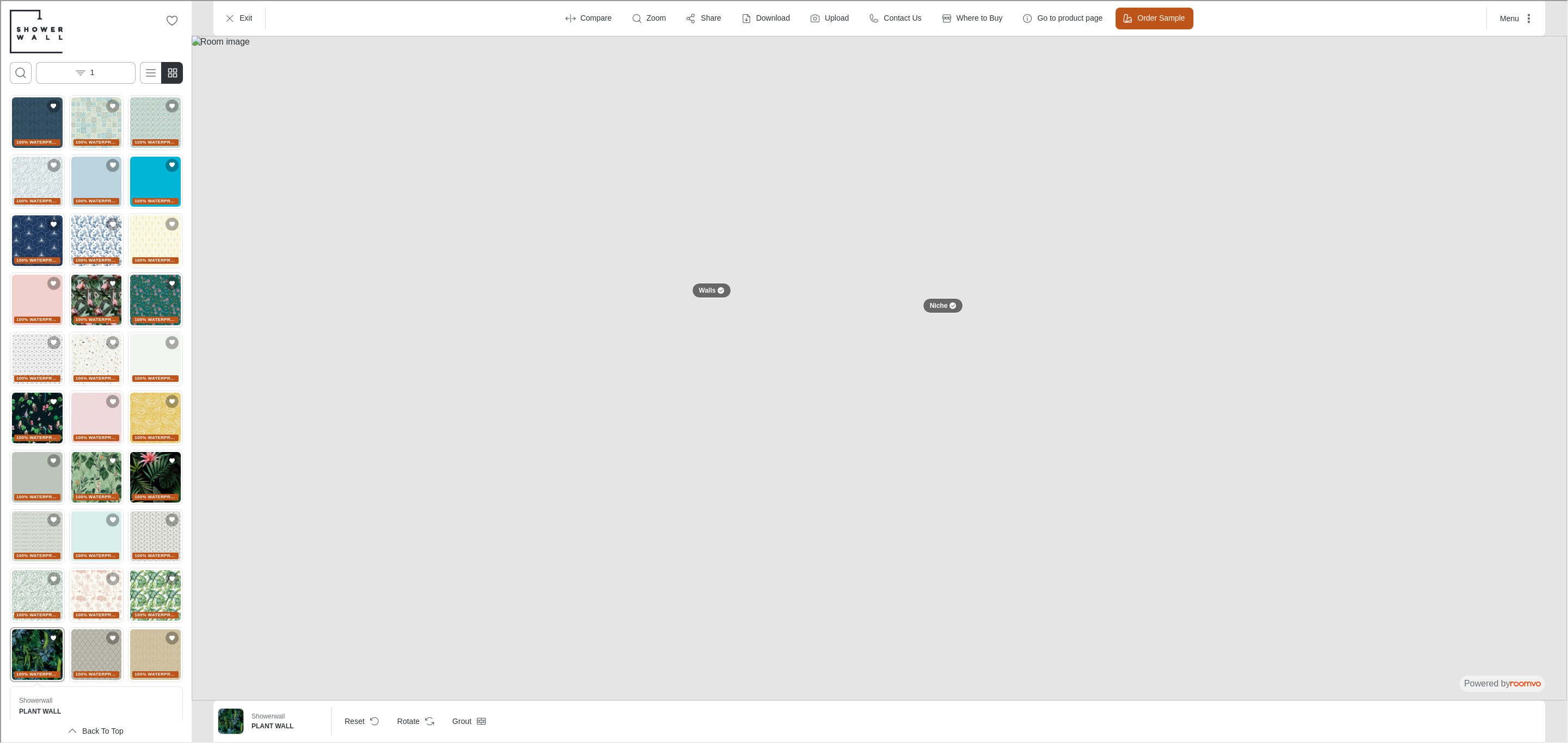
scroll to position [0, 0]
click at [38, 131] on img "See NAVY HERRINGBONE in the room" at bounding box center [36, 122] width 51 height 51
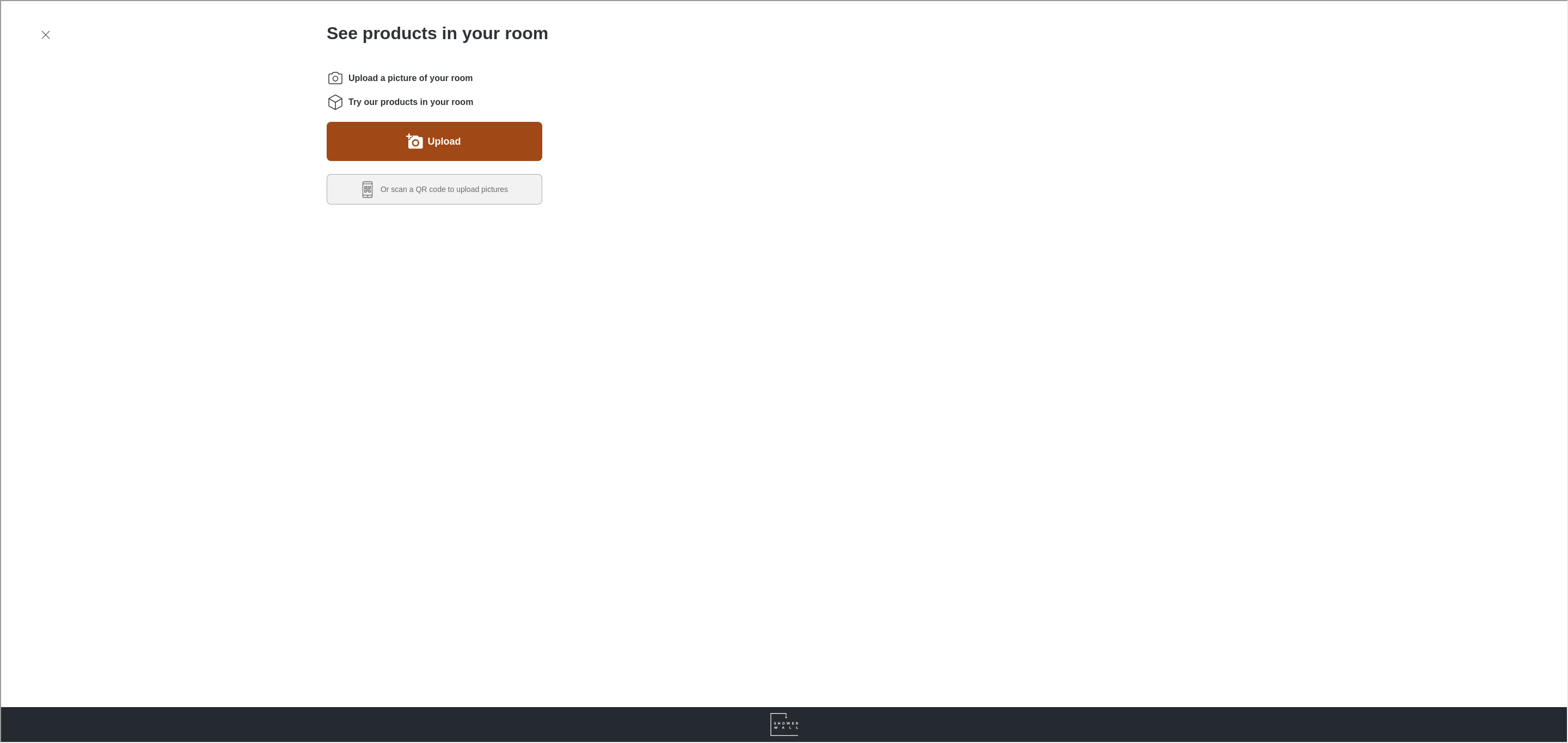
click at [484, 148] on button "Upload" at bounding box center [434, 140] width 215 height 39
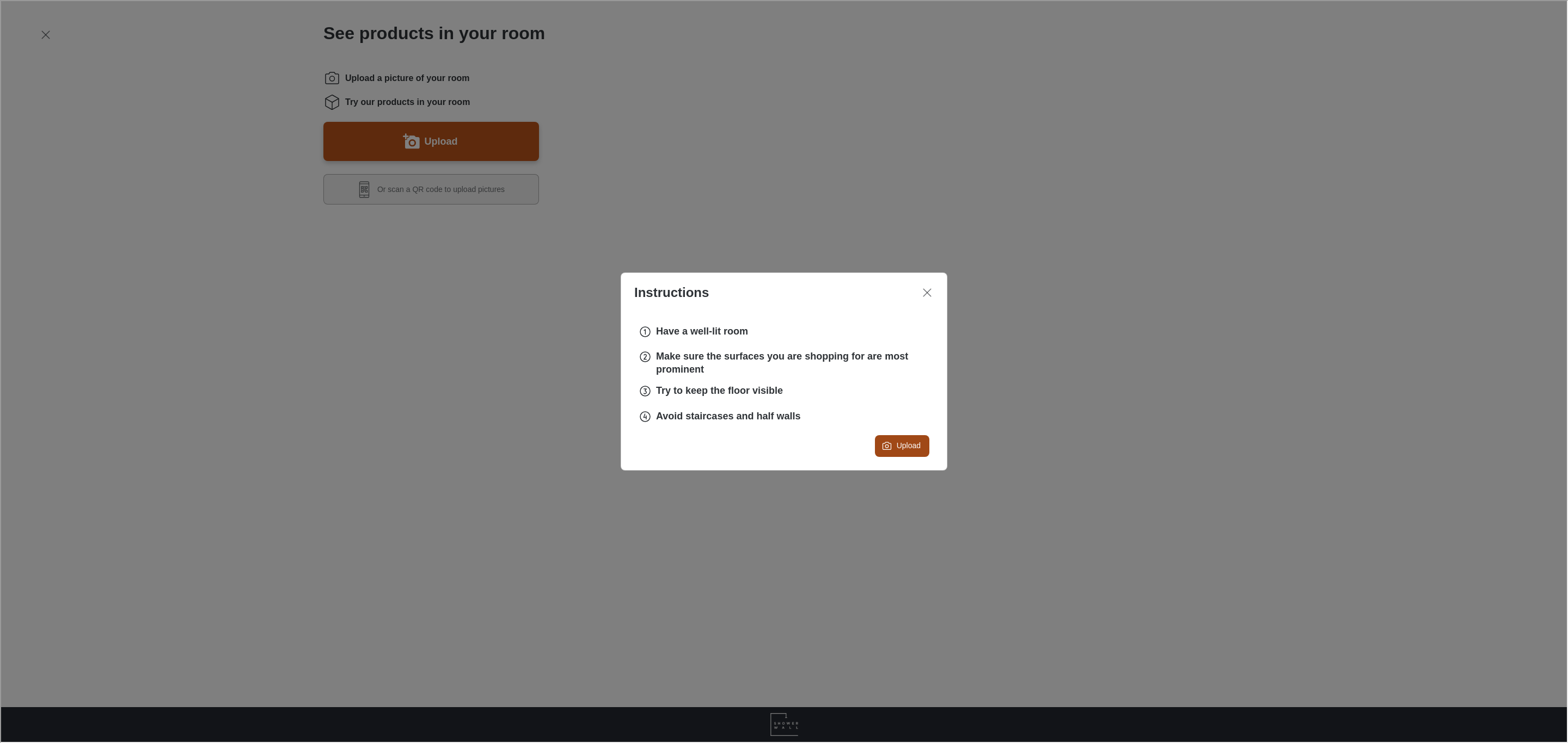
click at [886, 448] on icon "Upload a picture of your room" at bounding box center [886, 445] width 11 height 11
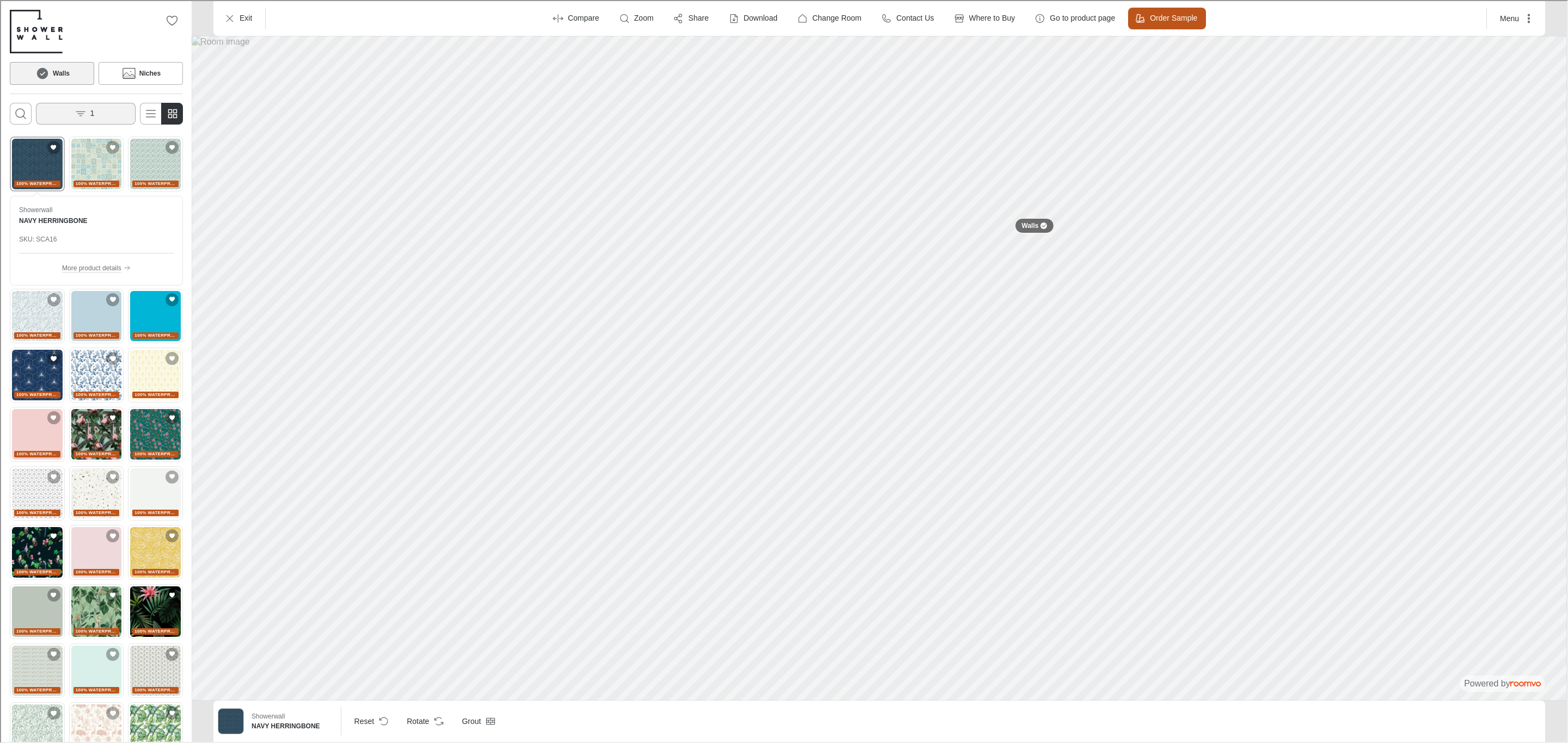
click at [113, 116] on button "1" at bounding box center [84, 112] width 100 height 22
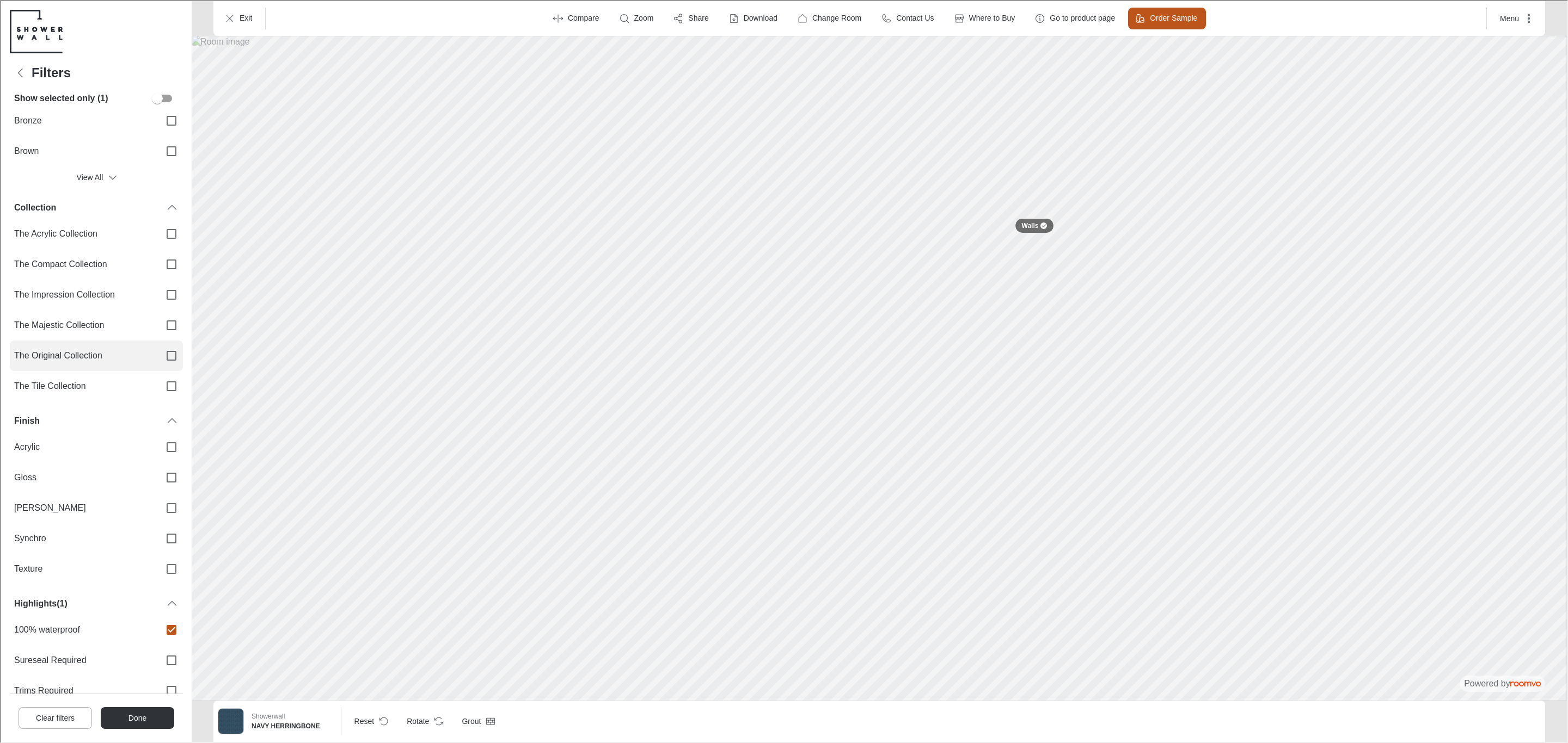
scroll to position [163, 0]
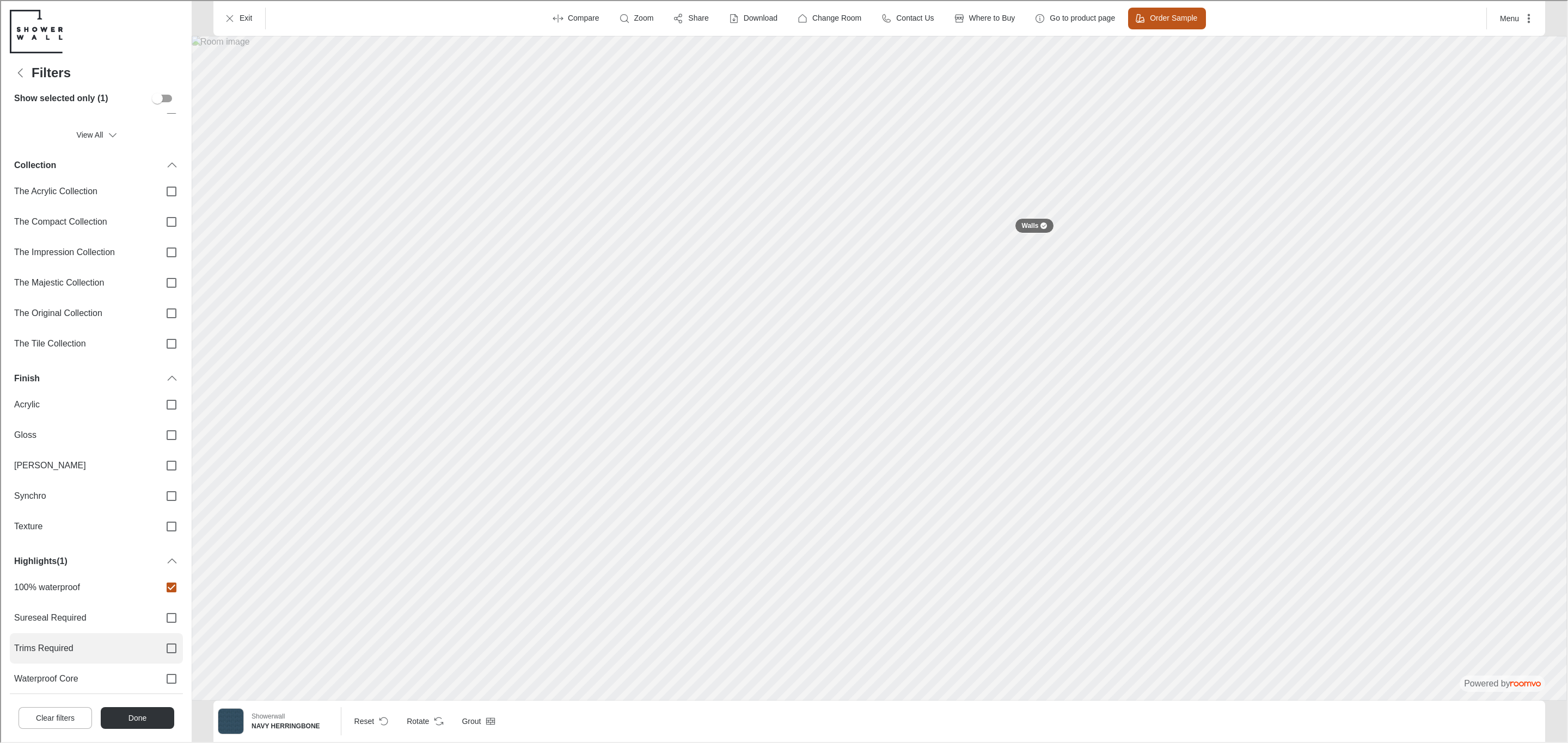
click at [118, 635] on label "Trims Required" at bounding box center [95, 647] width 173 height 31
click at [159, 636] on input "Trims Required" at bounding box center [170, 647] width 23 height 23
checkbox input "true"
click at [132, 589] on span "100% waterproof" at bounding box center [82, 586] width 137 height 12
click at [159, 589] on input "100% waterproof" at bounding box center [170, 586] width 23 height 23
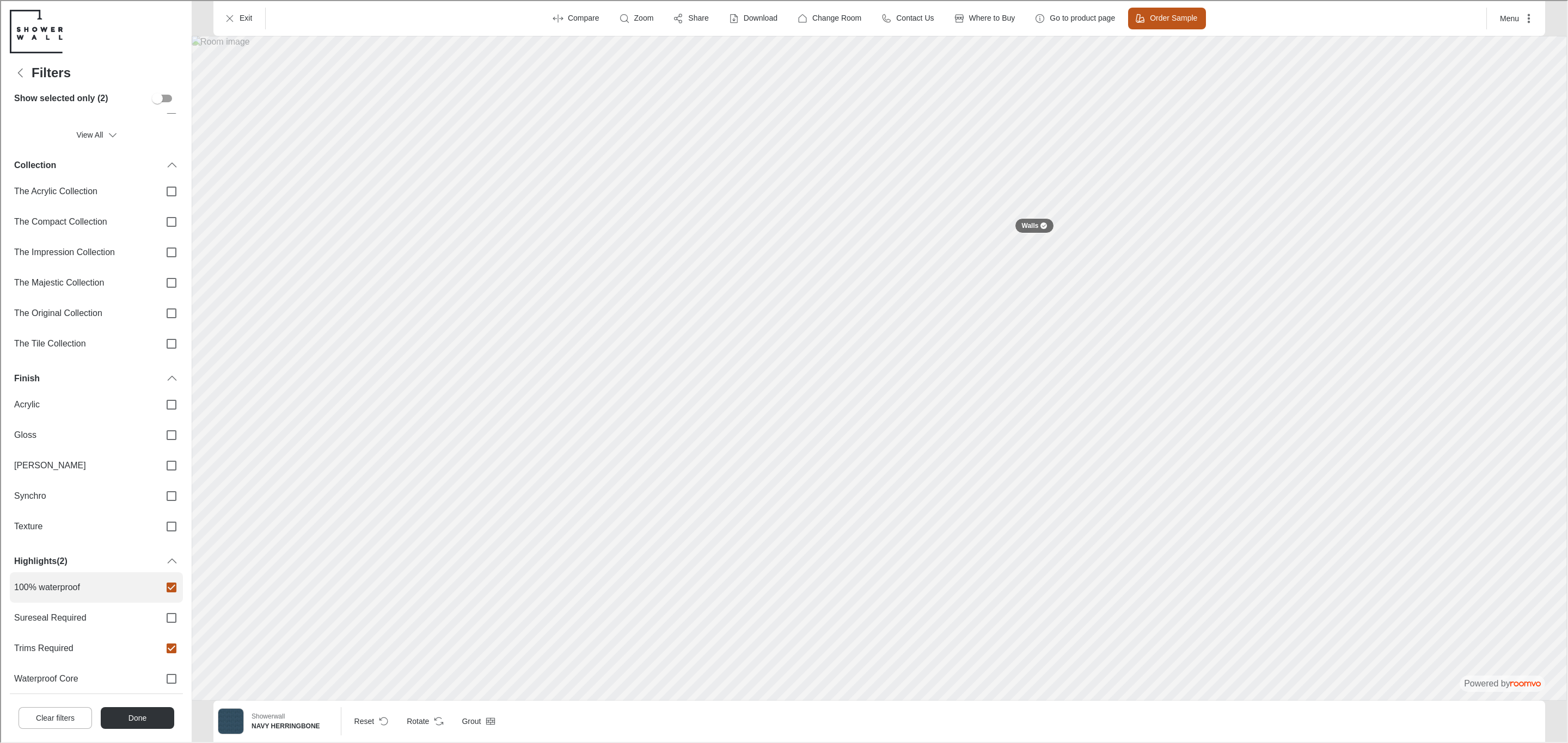
checkbox input "false"
click at [151, 714] on button "Done" at bounding box center [136, 717] width 74 height 22
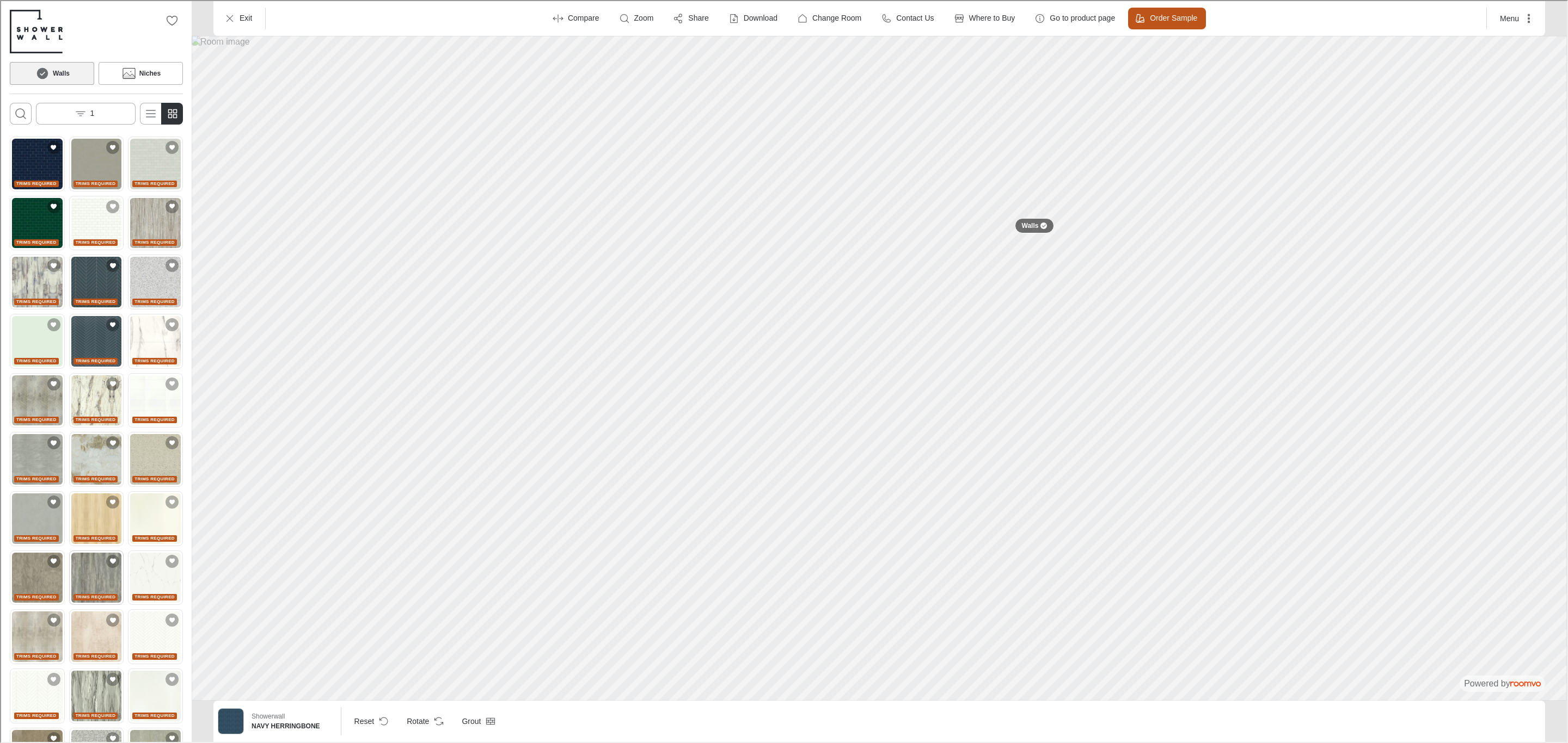
click at [101, 562] on img "See WASHED CHARCOAL in the room" at bounding box center [96, 577] width 51 height 51
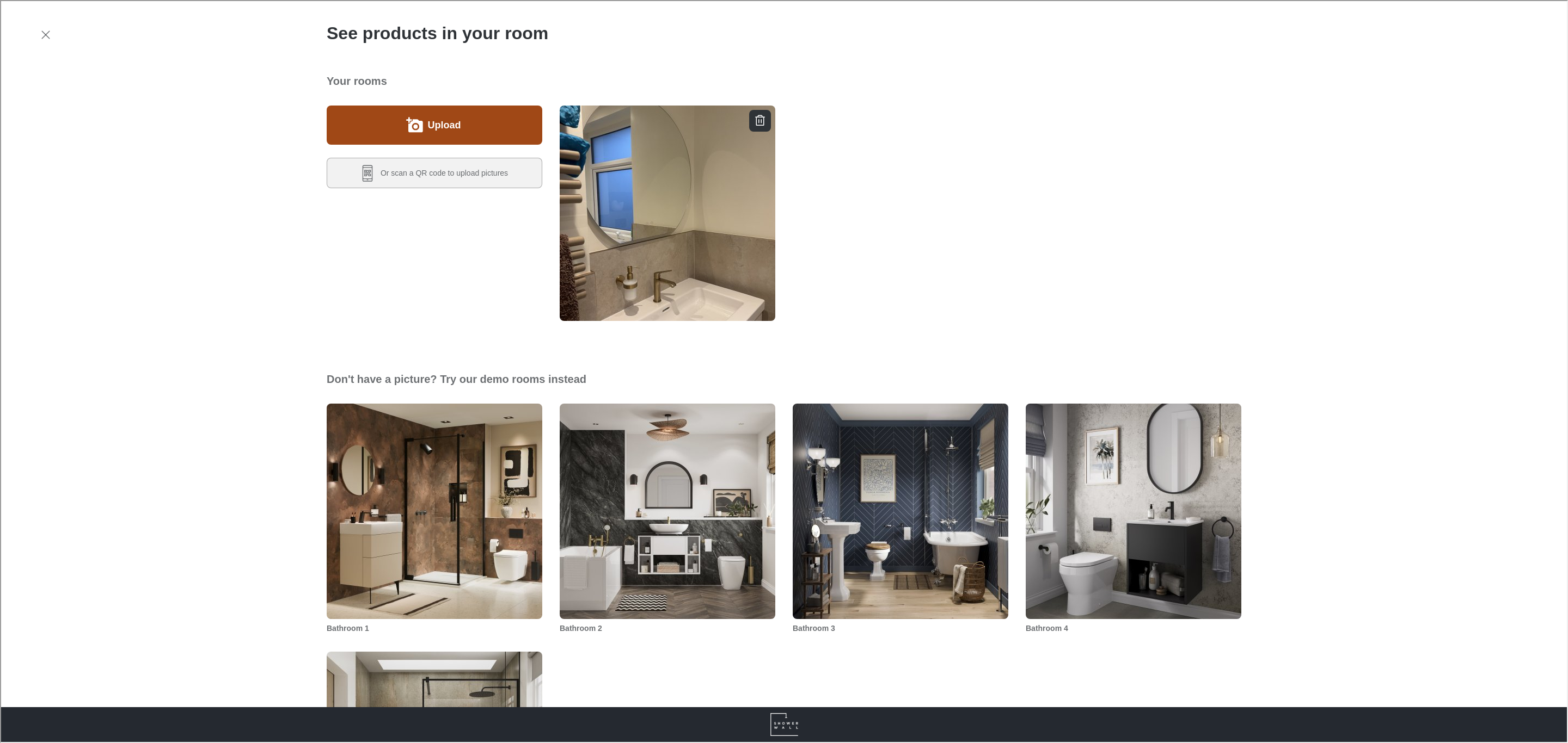
click at [412, 119] on icon "Upload a picture of your room" at bounding box center [414, 125] width 15 height 13
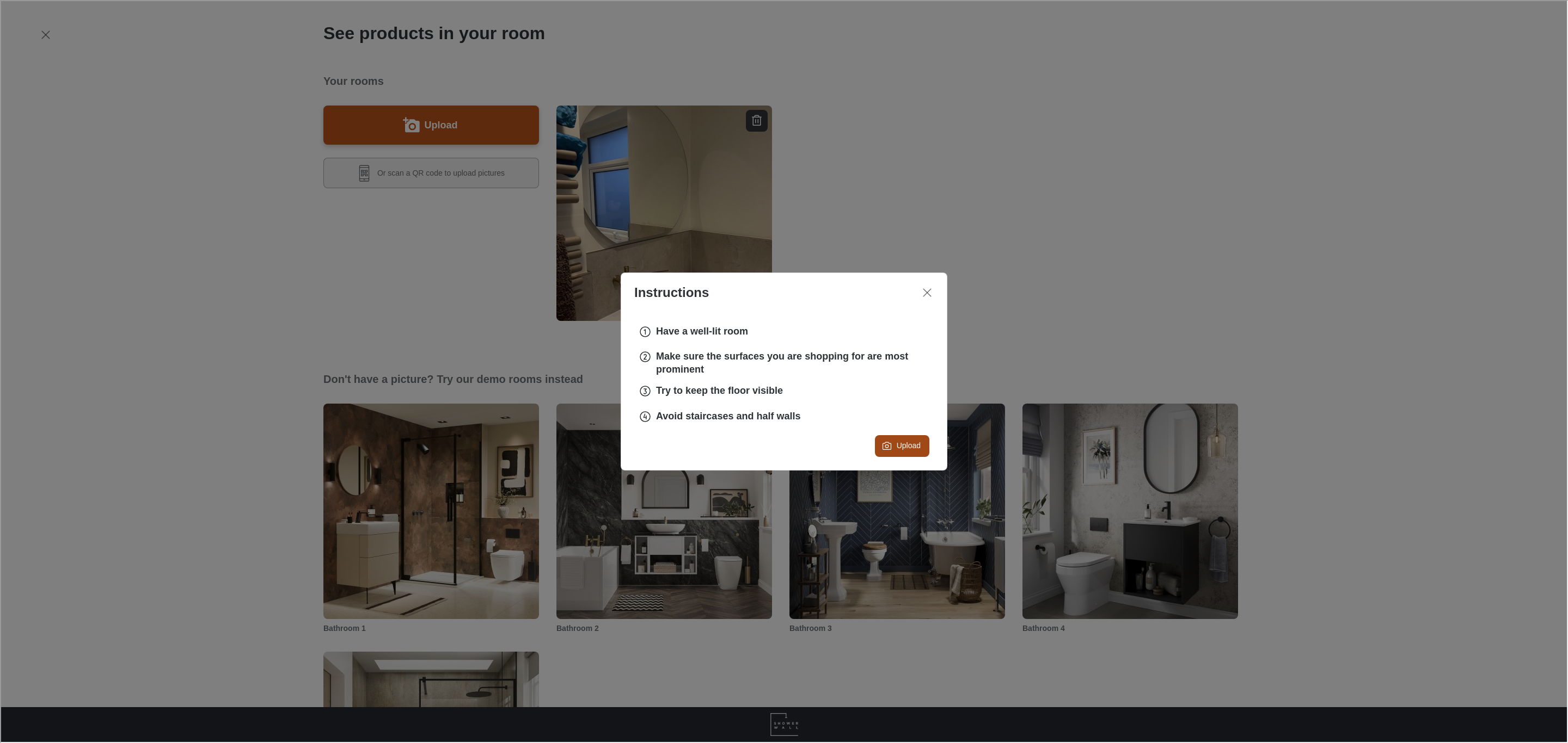
click at [908, 453] on button "Upload" at bounding box center [901, 445] width 55 height 22
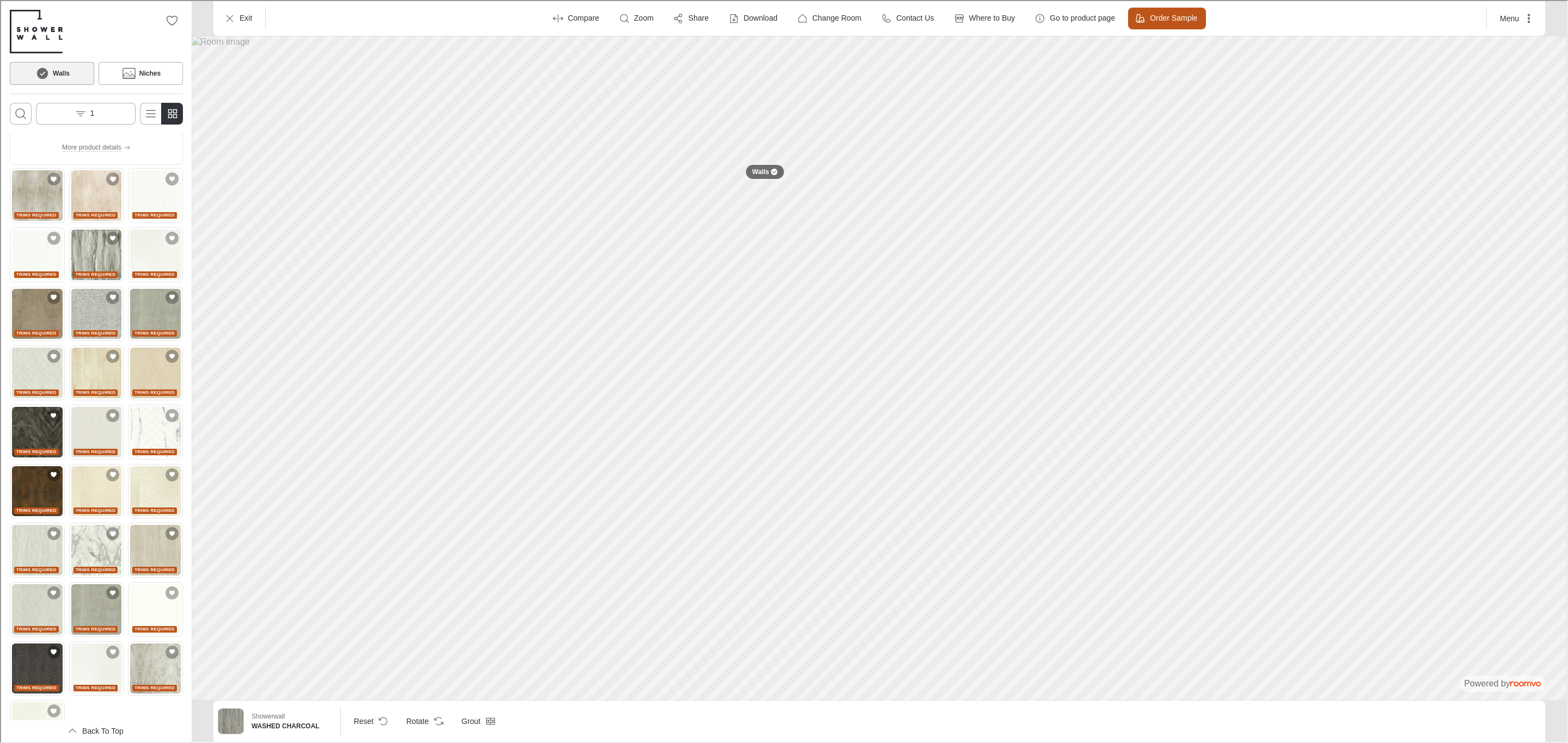
scroll to position [0, 0]
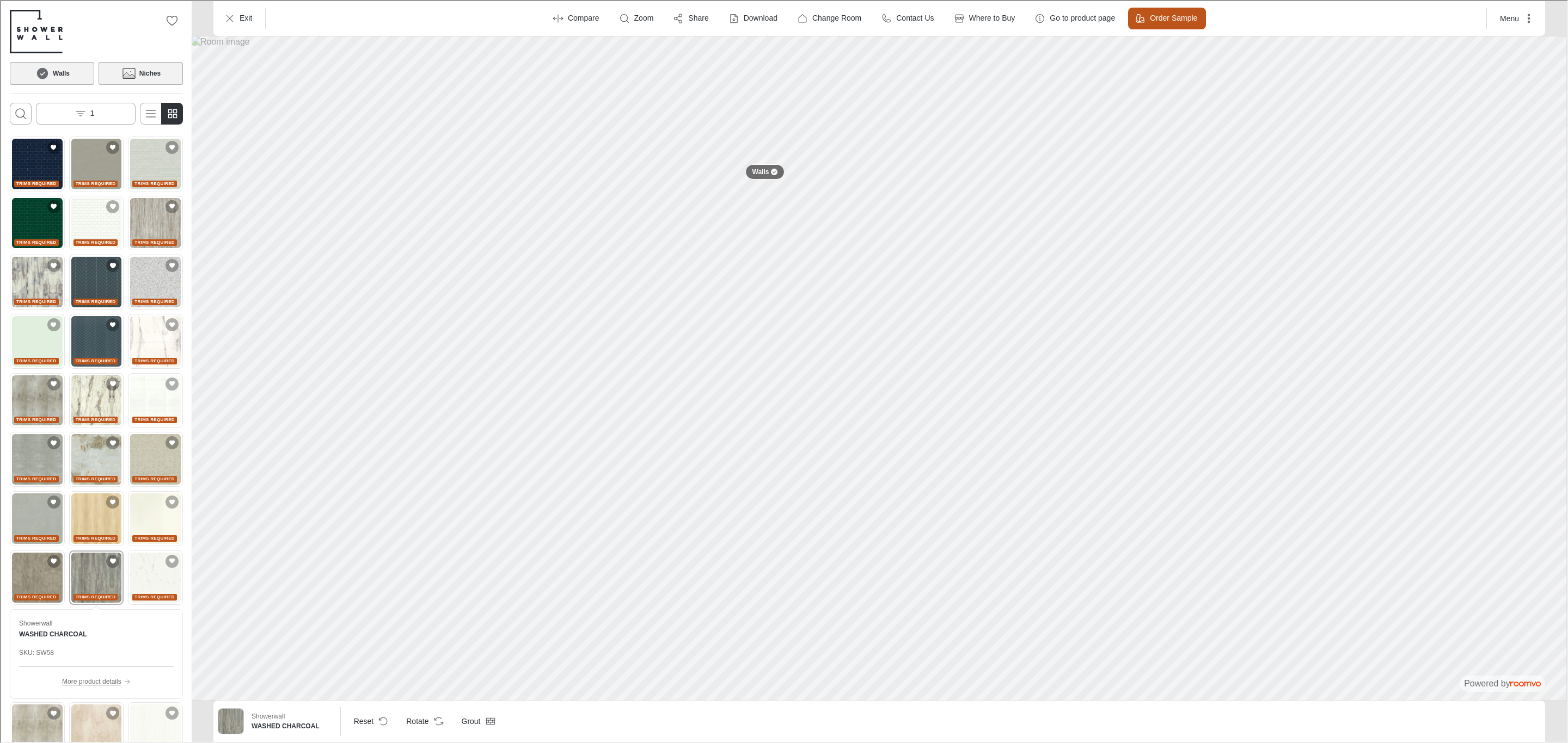
click at [129, 70] on icon at bounding box center [128, 72] width 17 height 13
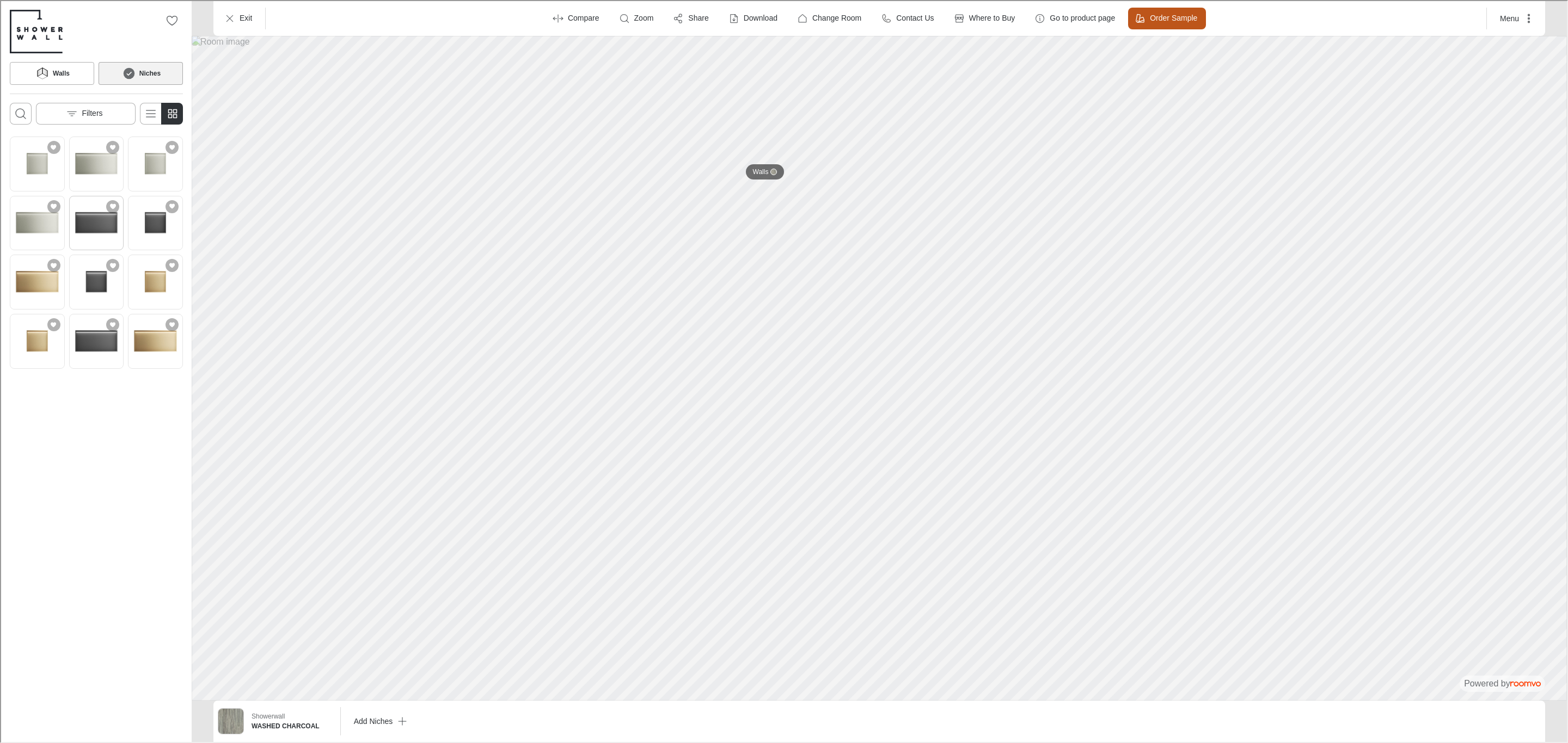
click at [87, 222] on img "See RECTANGLE MATT BLACK NICHE in the room" at bounding box center [96, 222] width 51 height 51
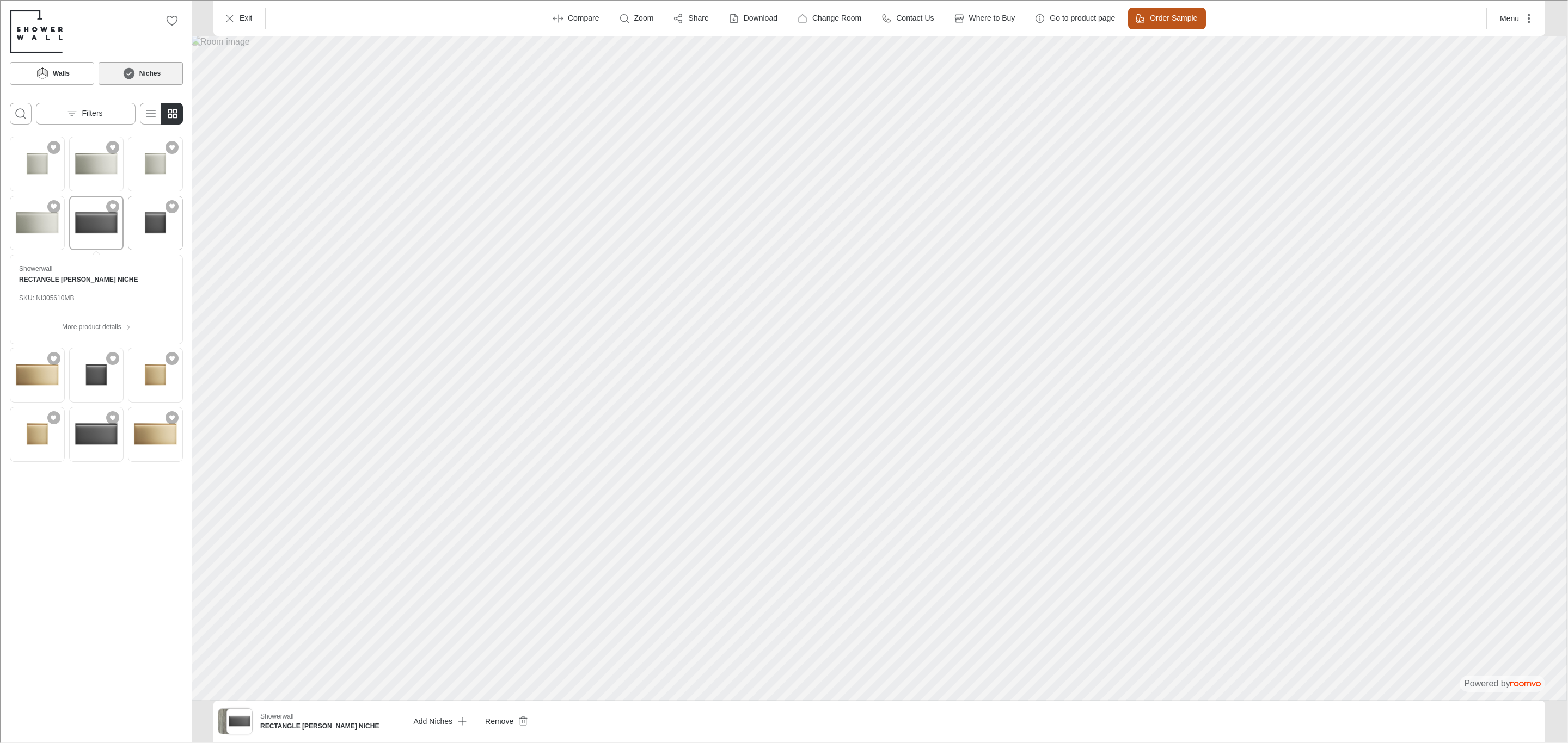
click at [146, 233] on img "See SQUARE MATT BLACK NICHE in the room" at bounding box center [154, 222] width 51 height 51
drag, startPoint x: 144, startPoint y: 375, endPoint x: 154, endPoint y: 374, distance: 10.0
click at [154, 374] on img "See SQUARE BRUSHED BRASS NICHE WITH LED in the room" at bounding box center [154, 374] width 51 height 51
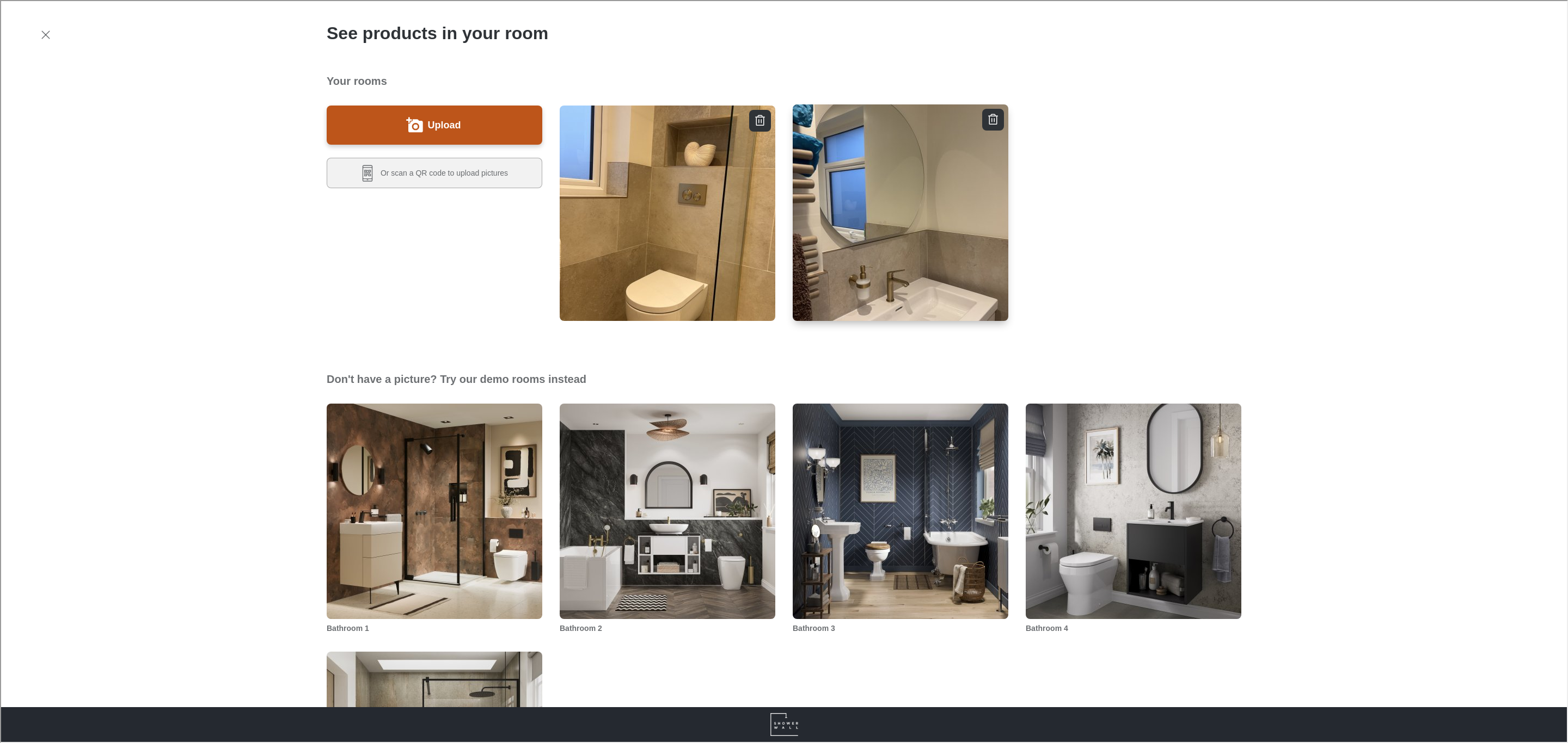
click at [882, 314] on img "button" at bounding box center [900, 213] width 217 height 219
click at [441, 519] on img "Bathroom 1" at bounding box center [434, 510] width 217 height 219
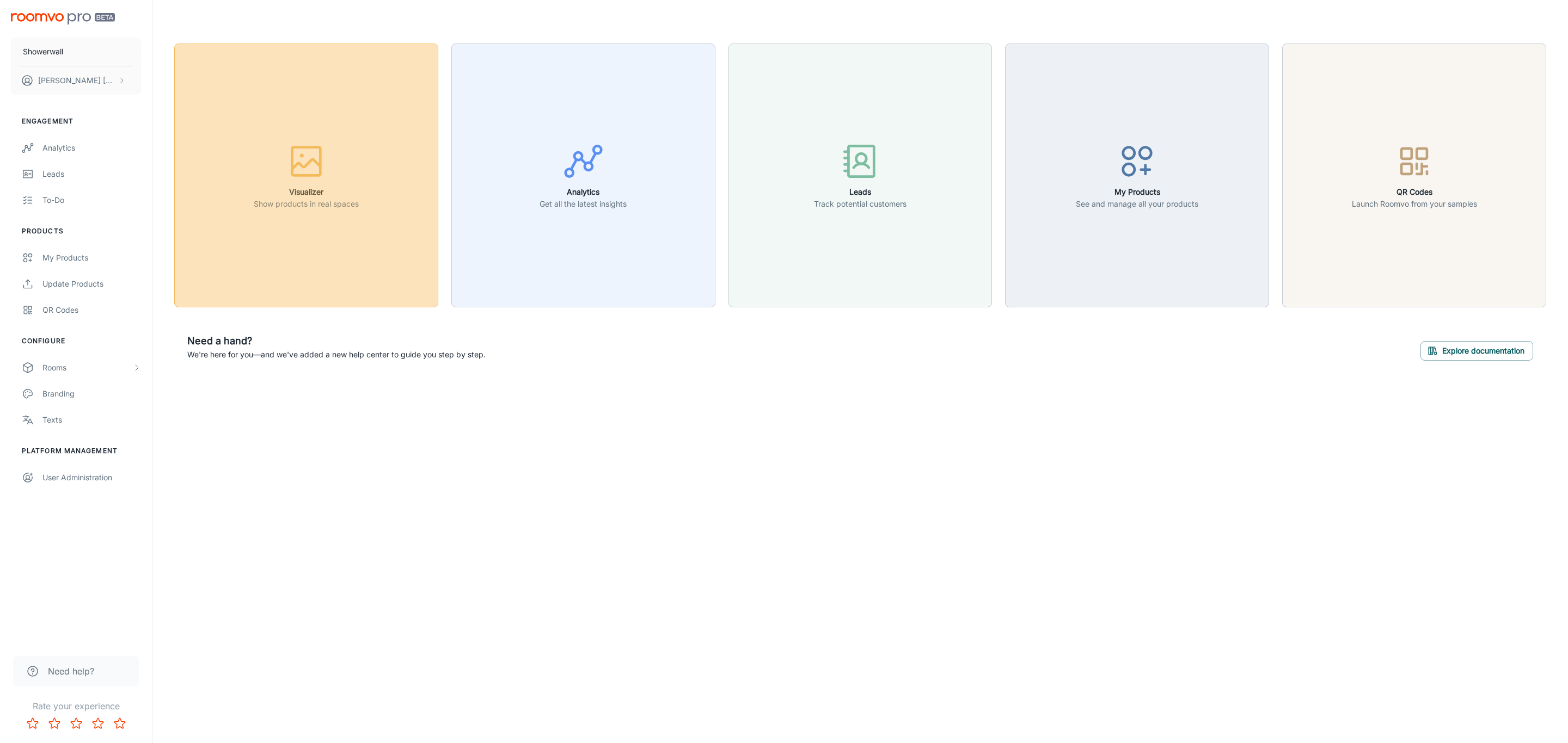
click at [368, 122] on button "Visualizer Show products in real spaces" at bounding box center [306, 175] width 264 height 264
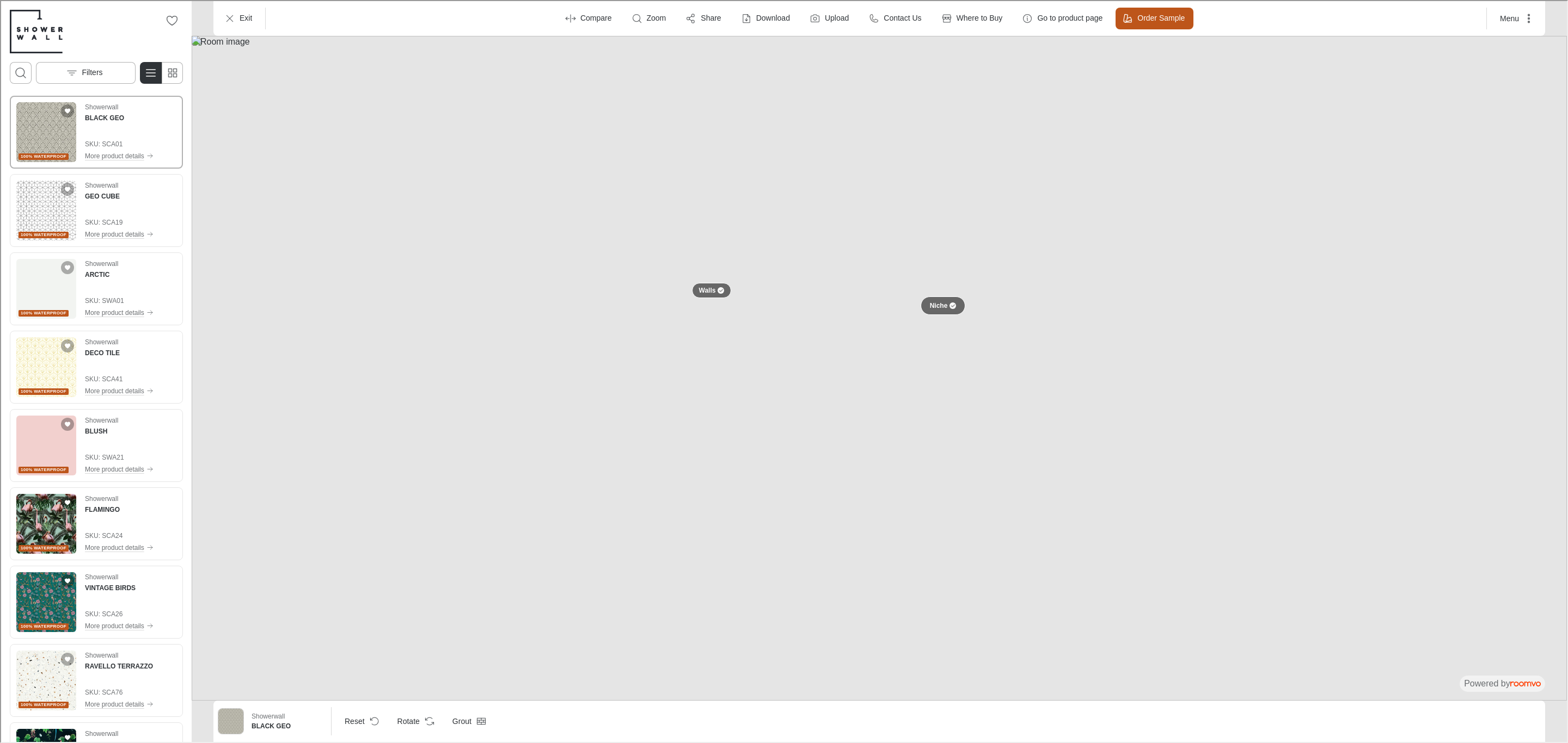
click at [952, 308] on button "Niche" at bounding box center [942, 305] width 45 height 19
click at [23, 75] on line "Open search box" at bounding box center [23, 75] width 3 height 3
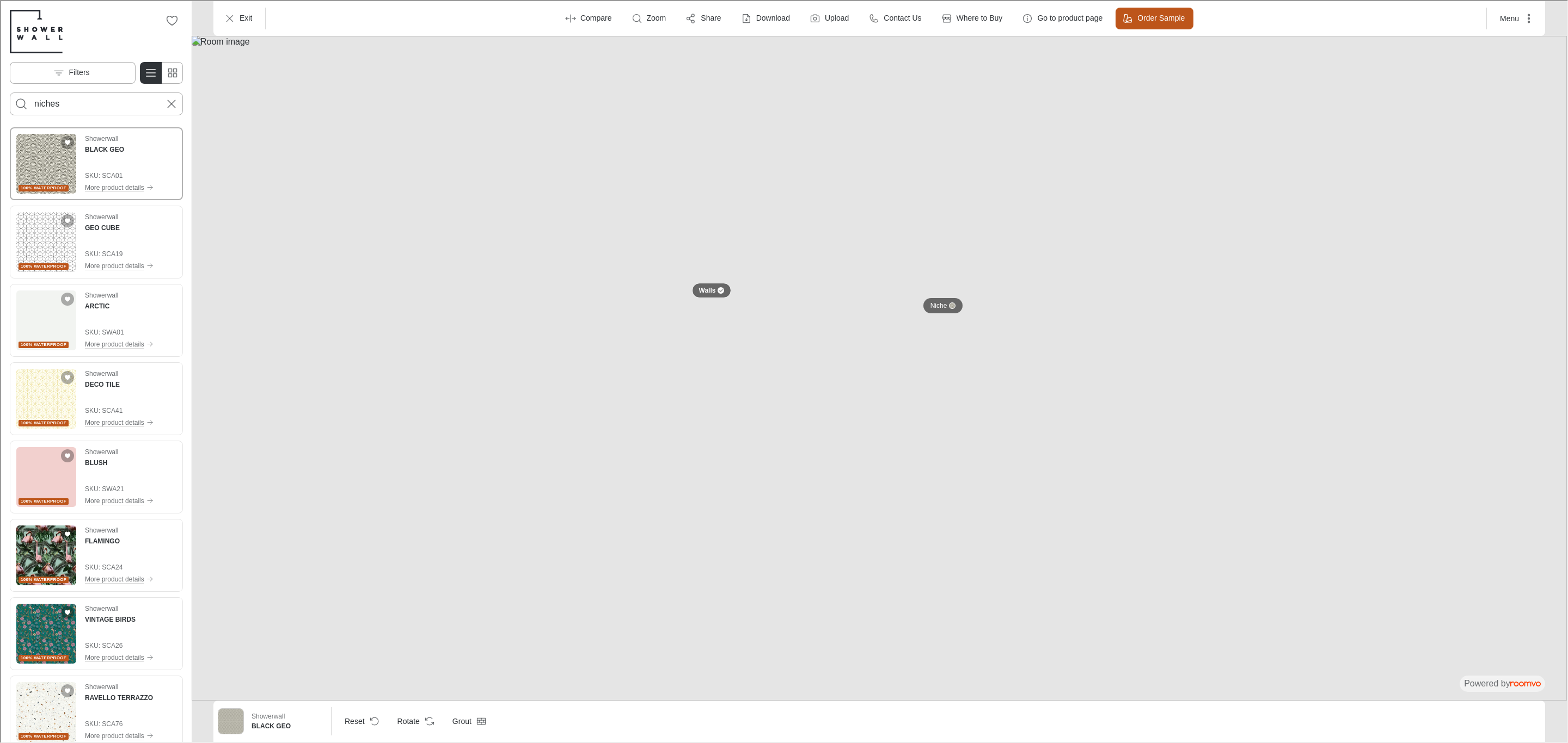
type input "niches"
click at [9, 92] on button "Search for products" at bounding box center [20, 102] width 22 height 22
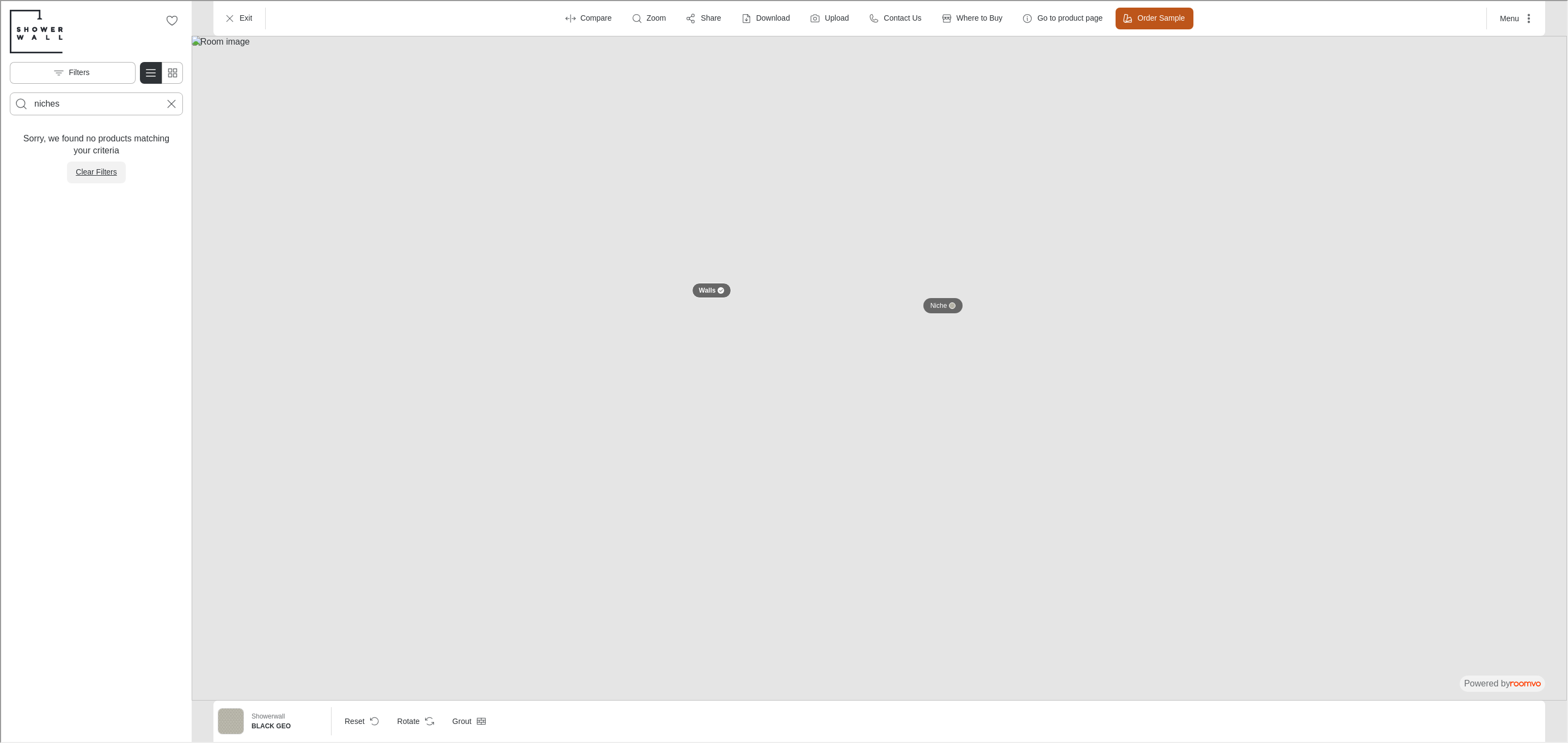
click at [90, 175] on p "Clear Filters" at bounding box center [94, 171] width 41 height 11
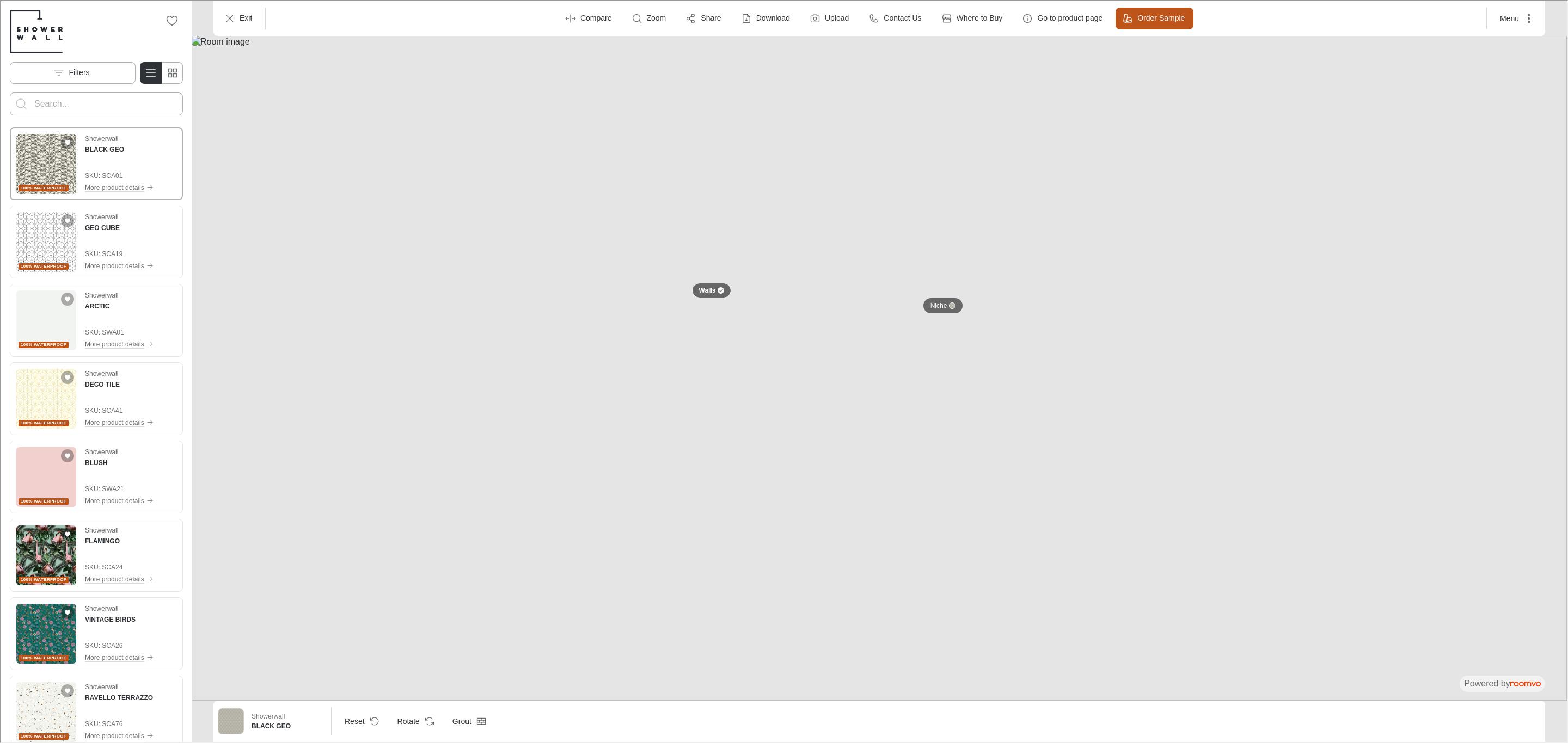
click at [85, 108] on input "Enter products to search for" at bounding box center [95, 103] width 124 height 17
type input "n"
click at [245, 118] on img at bounding box center [878, 367] width 1375 height 665
click at [49, 168] on img "See BLACK GEO in the room" at bounding box center [45, 163] width 60 height 60
